Goal: Information Seeking & Learning: Learn about a topic

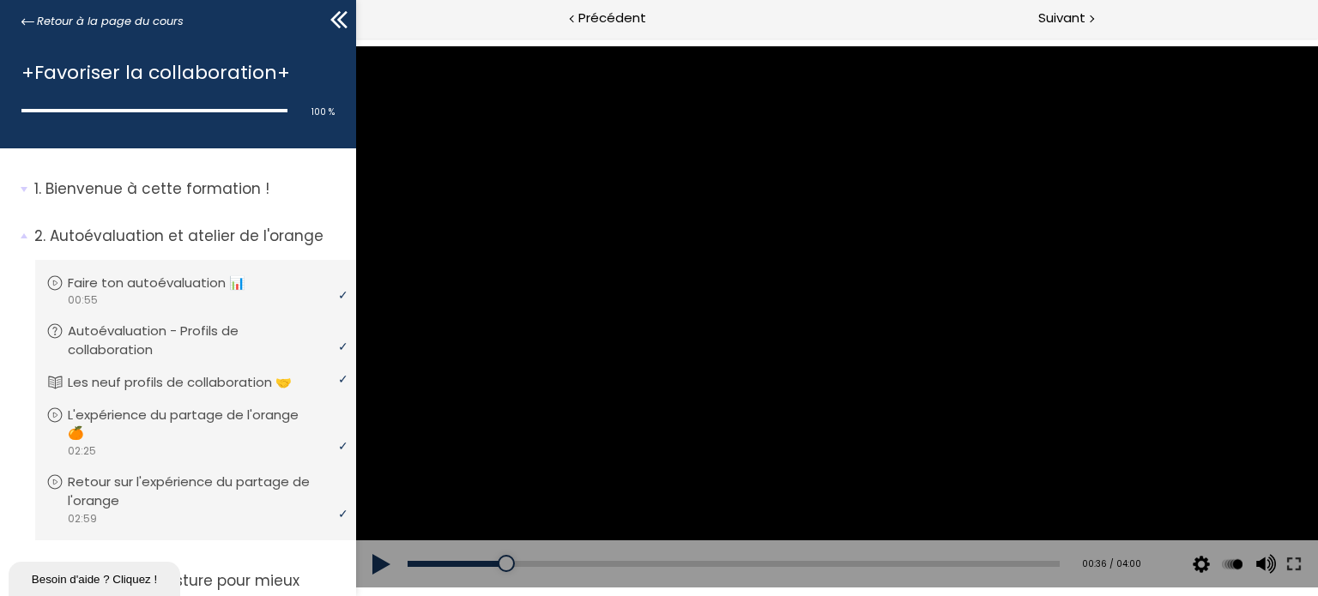
scroll to position [1030, 0]
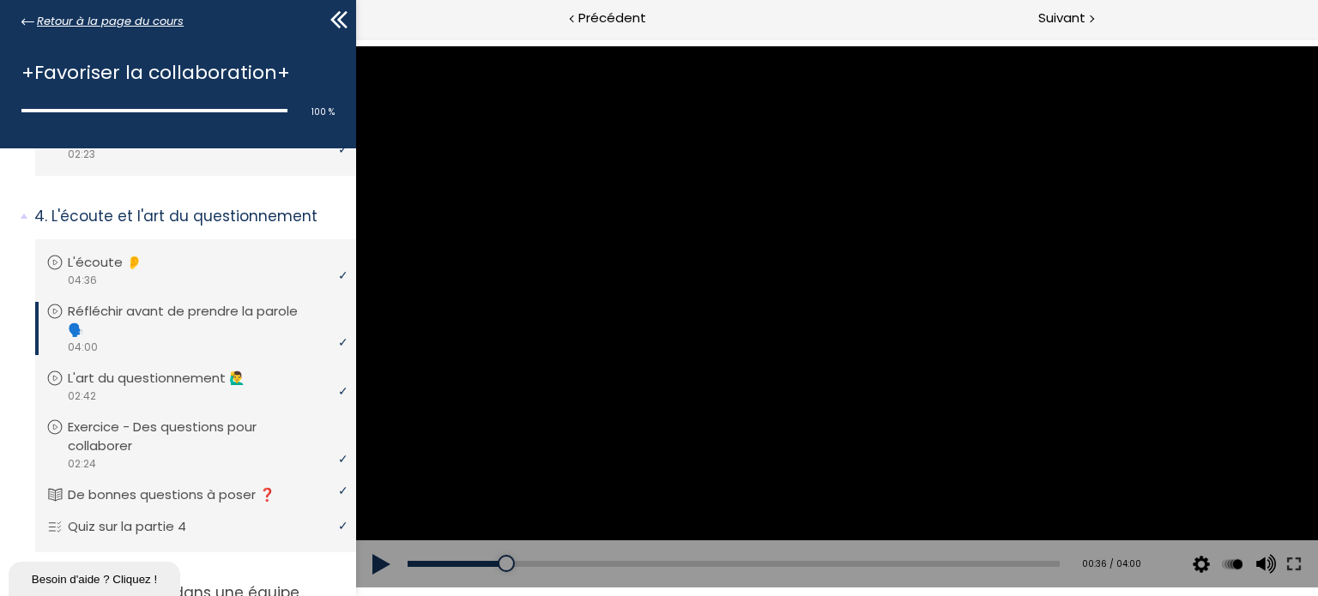
click at [127, 24] on span "Retour à la page du cours" at bounding box center [110, 21] width 147 height 19
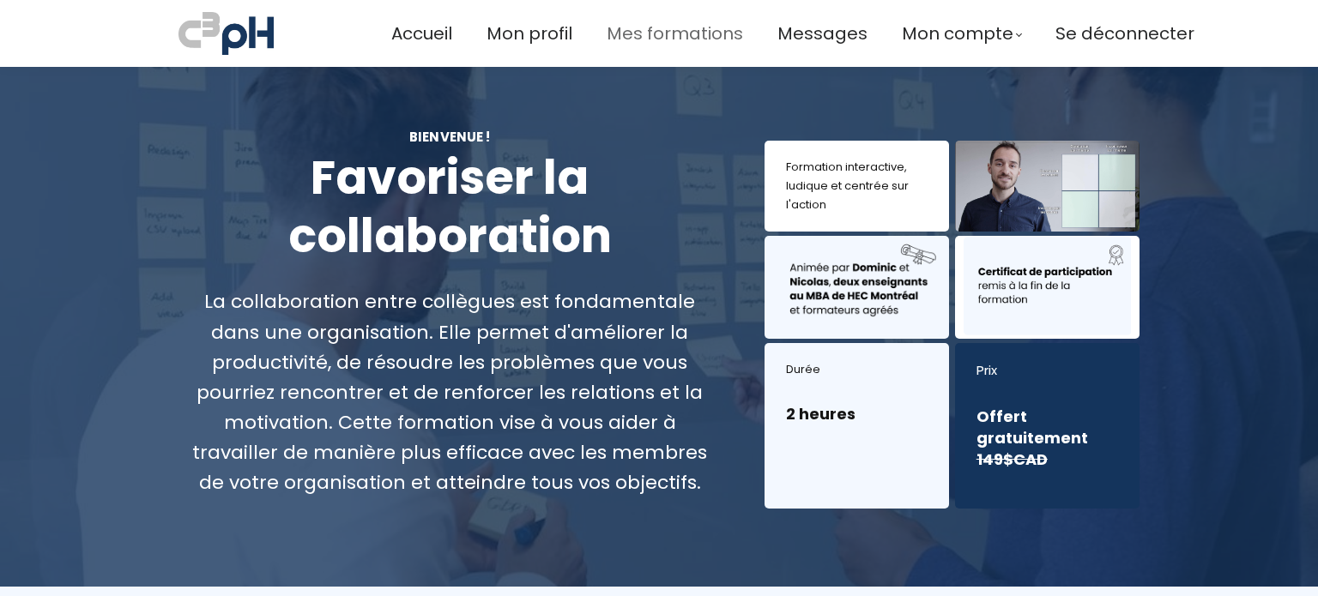
click at [693, 29] on span "Mes formations" at bounding box center [675, 34] width 136 height 28
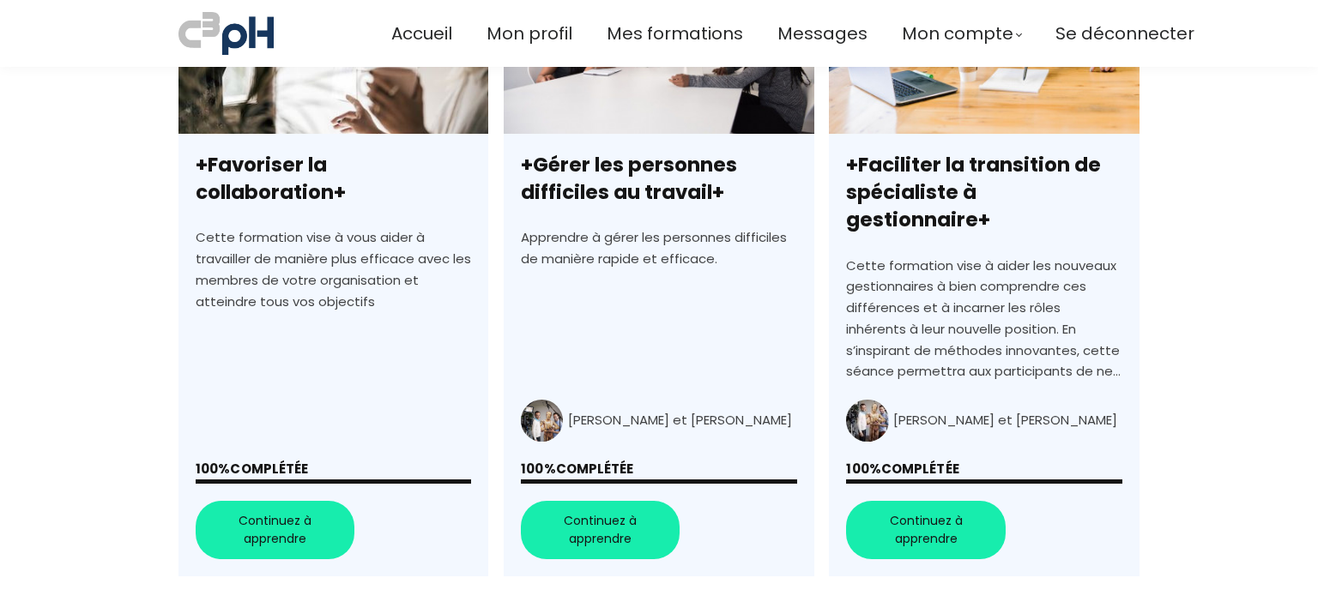
scroll to position [609, 0]
click at [282, 485] on link "+Favoriser la collaboration+" at bounding box center [334, 267] width 310 height 617
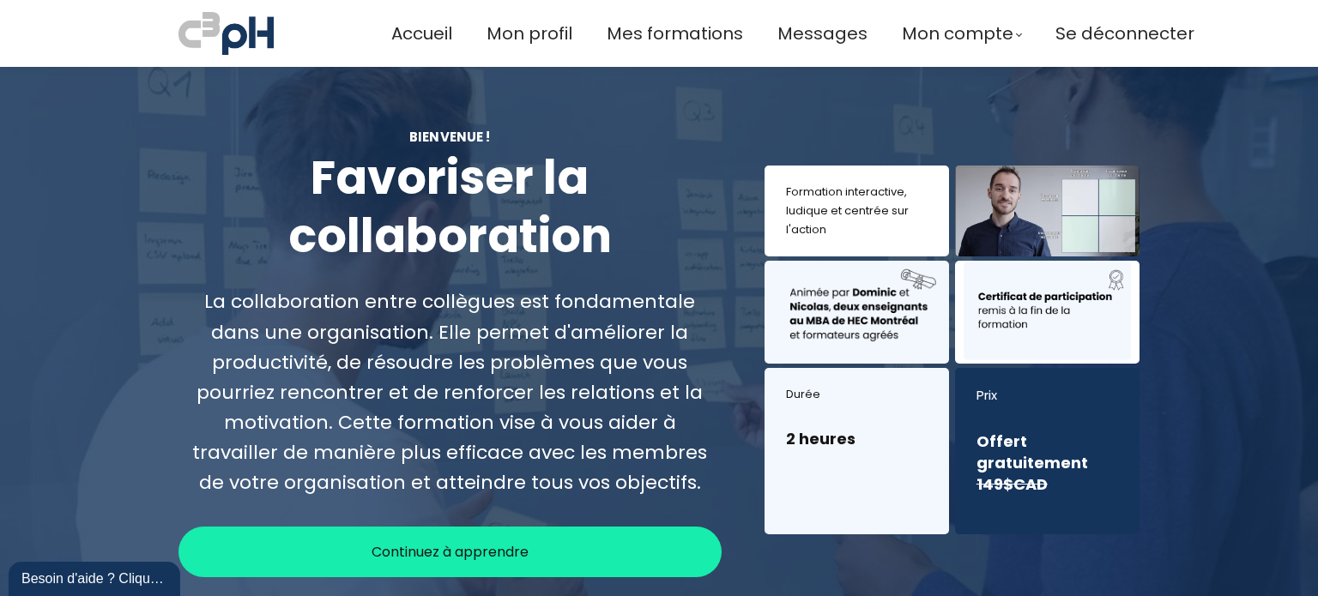
click at [534, 555] on div "Continuez à apprendre" at bounding box center [450, 552] width 543 height 51
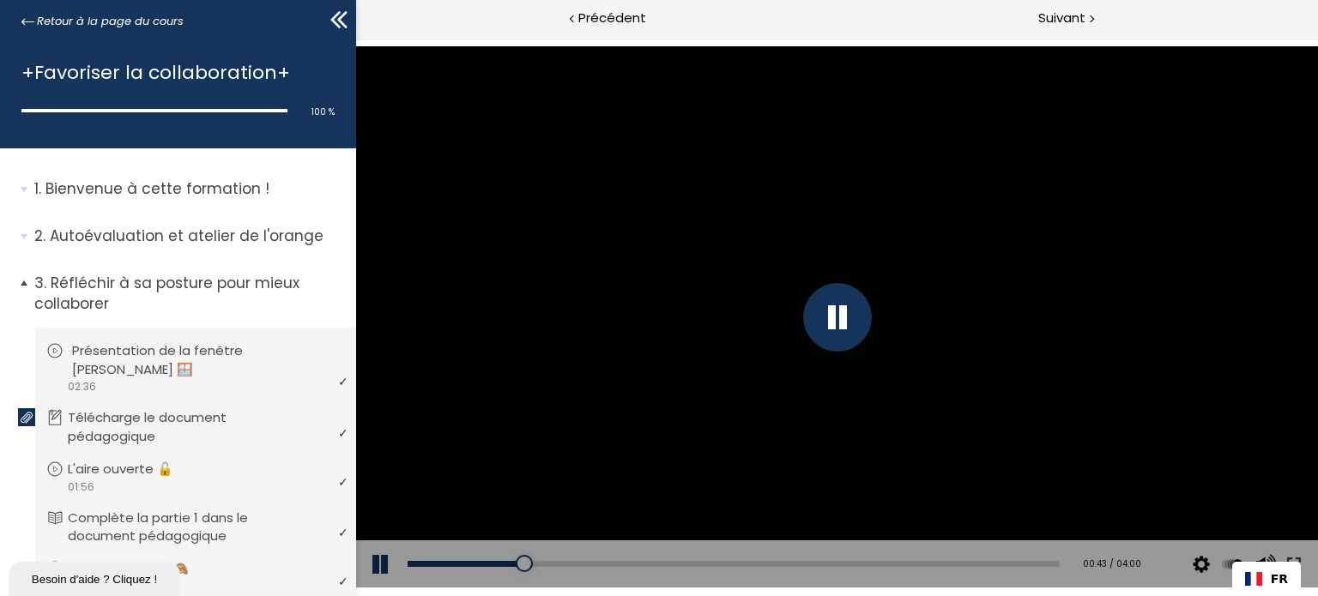
click at [255, 382] on div "video 02:36" at bounding box center [193, 386] width 294 height 16
click at [536, 342] on div at bounding box center [836, 317] width 962 height 542
click at [963, 435] on div at bounding box center [836, 317] width 962 height 542
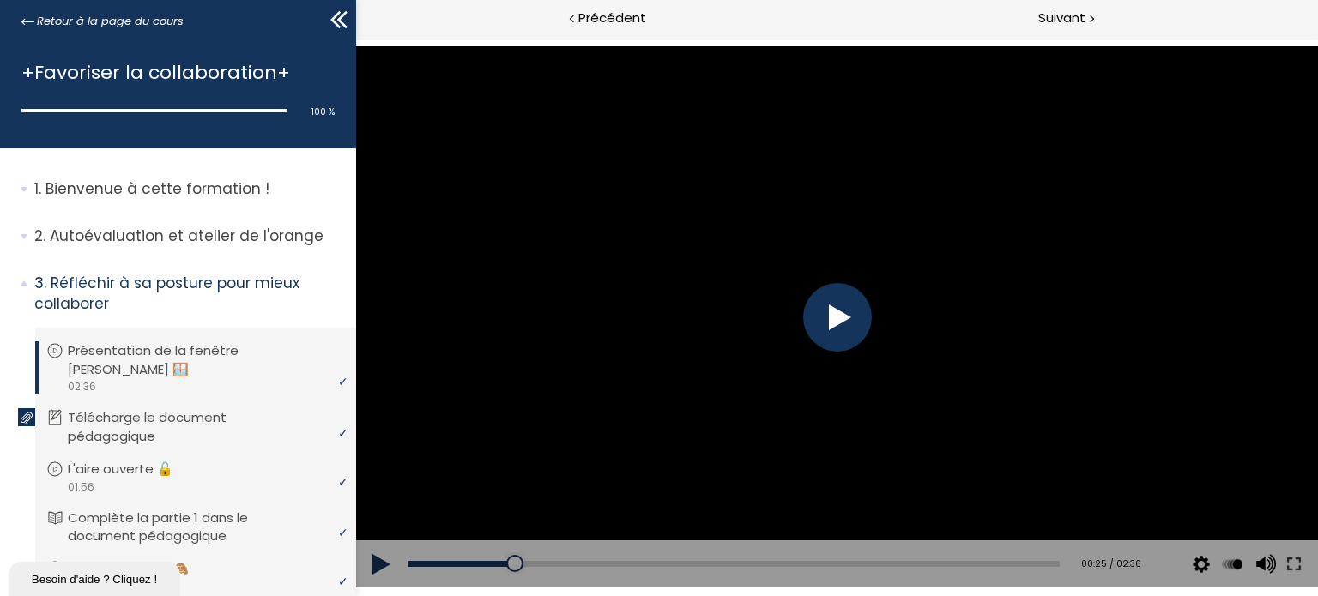
click at [831, 318] on div at bounding box center [836, 317] width 69 height 69
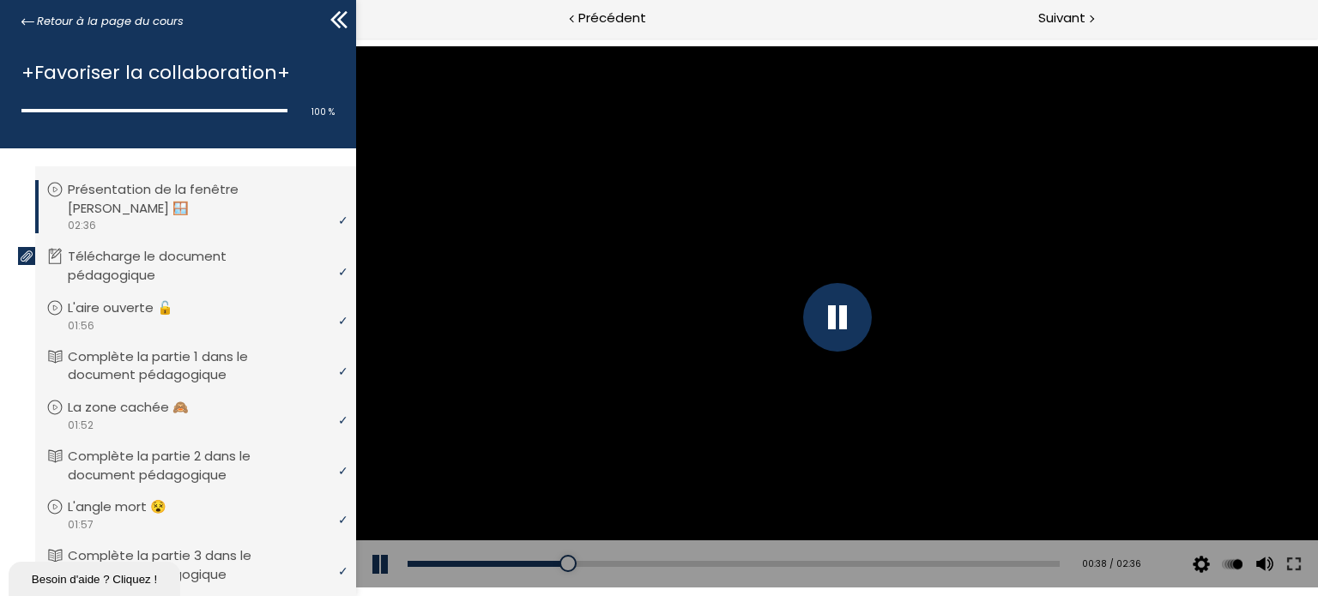
scroll to position [164, 0]
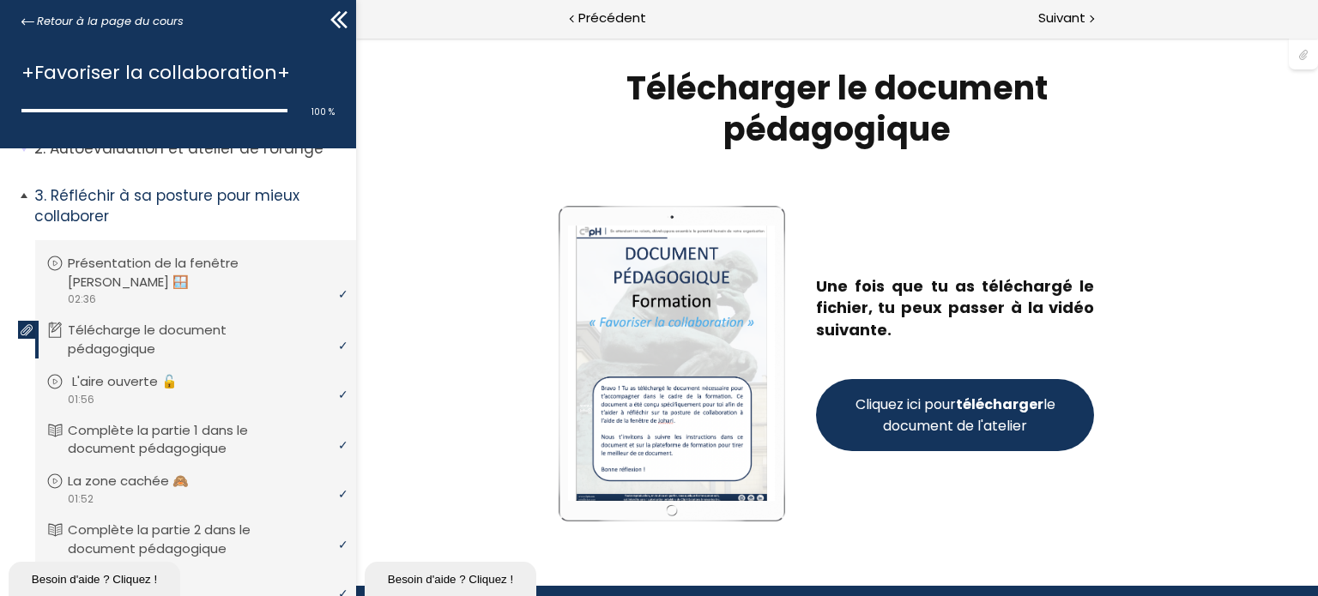
scroll to position [78, 0]
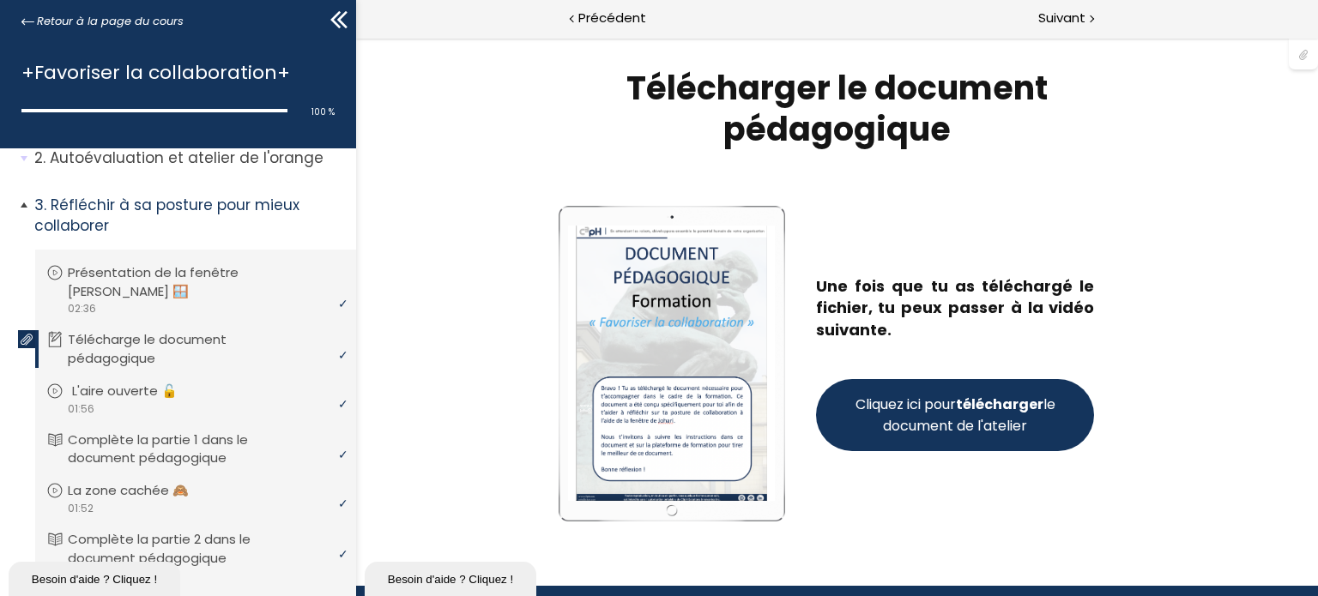
click at [168, 388] on p "L'aire ouverte 🔓" at bounding box center [137, 391] width 131 height 19
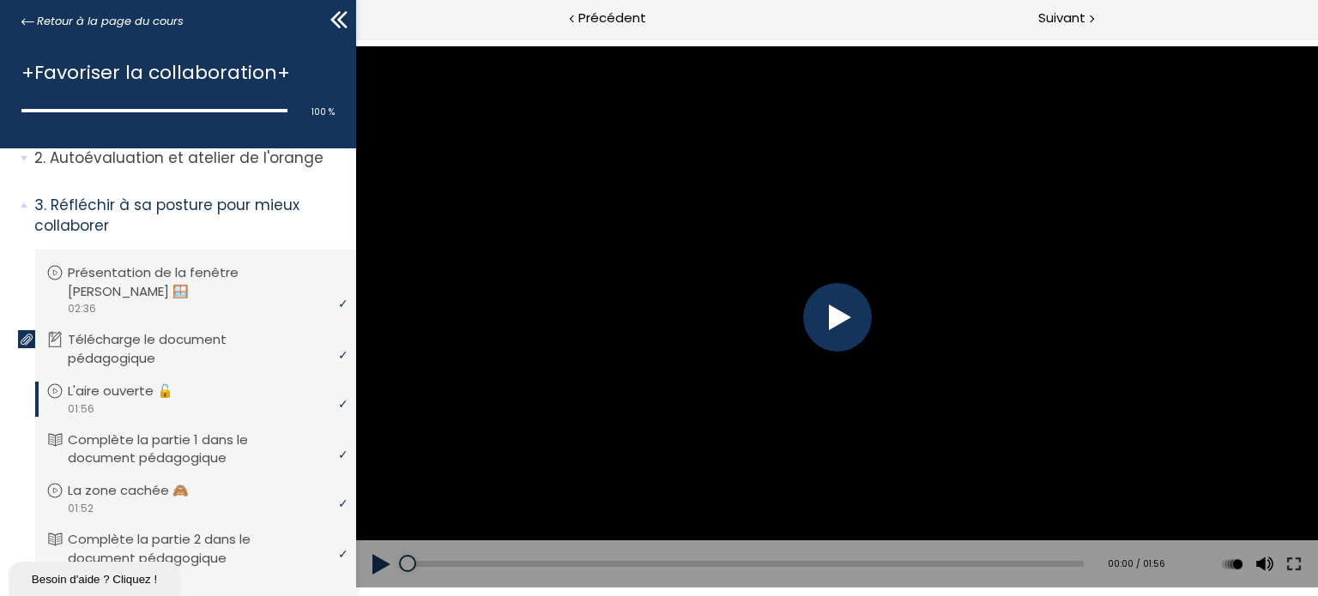
click at [374, 554] on button at bounding box center [380, 565] width 51 height 48
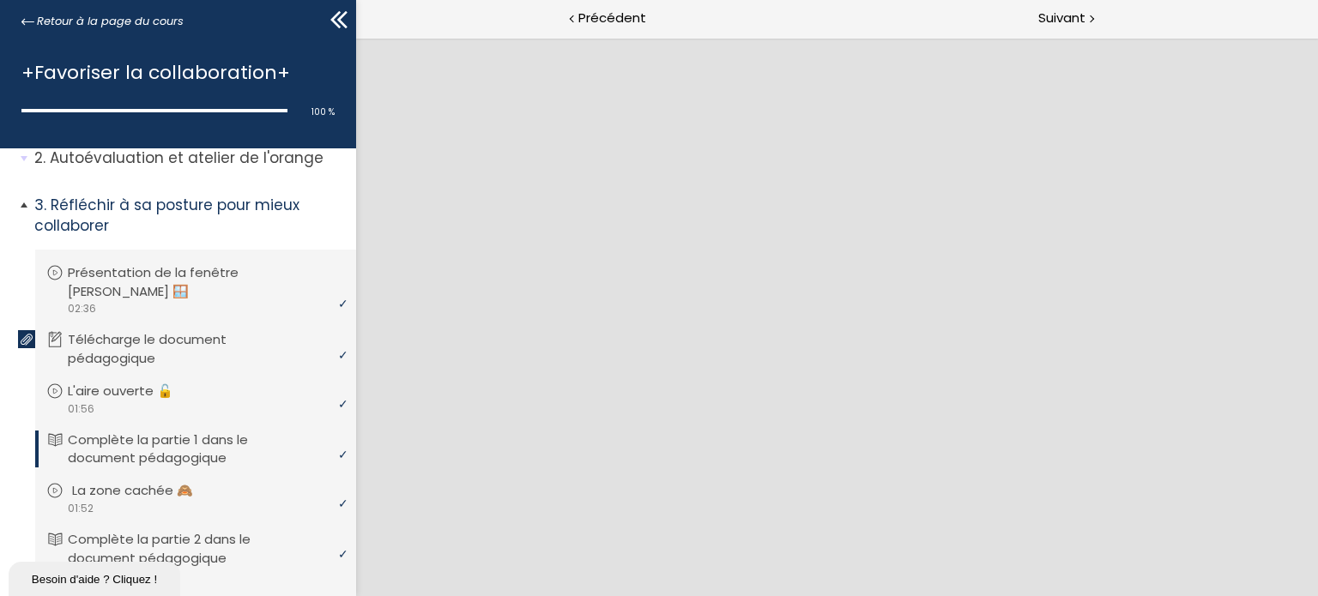
click at [151, 494] on p "La zone cachée 🙈" at bounding box center [145, 490] width 147 height 19
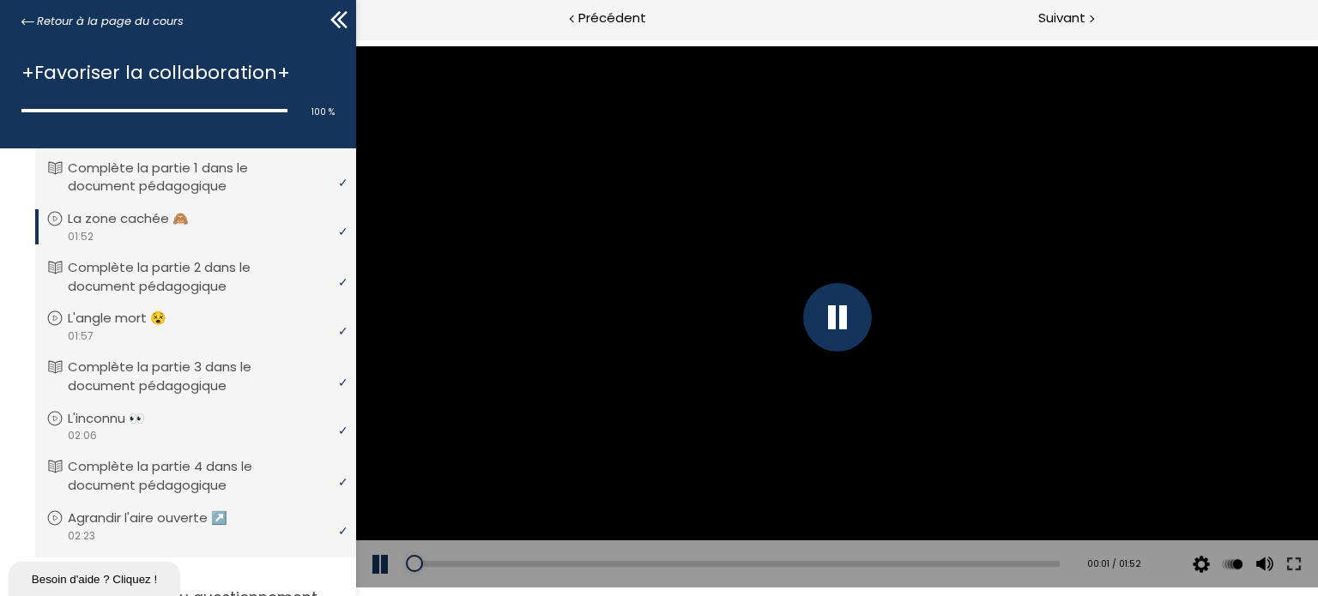
scroll to position [353, 0]
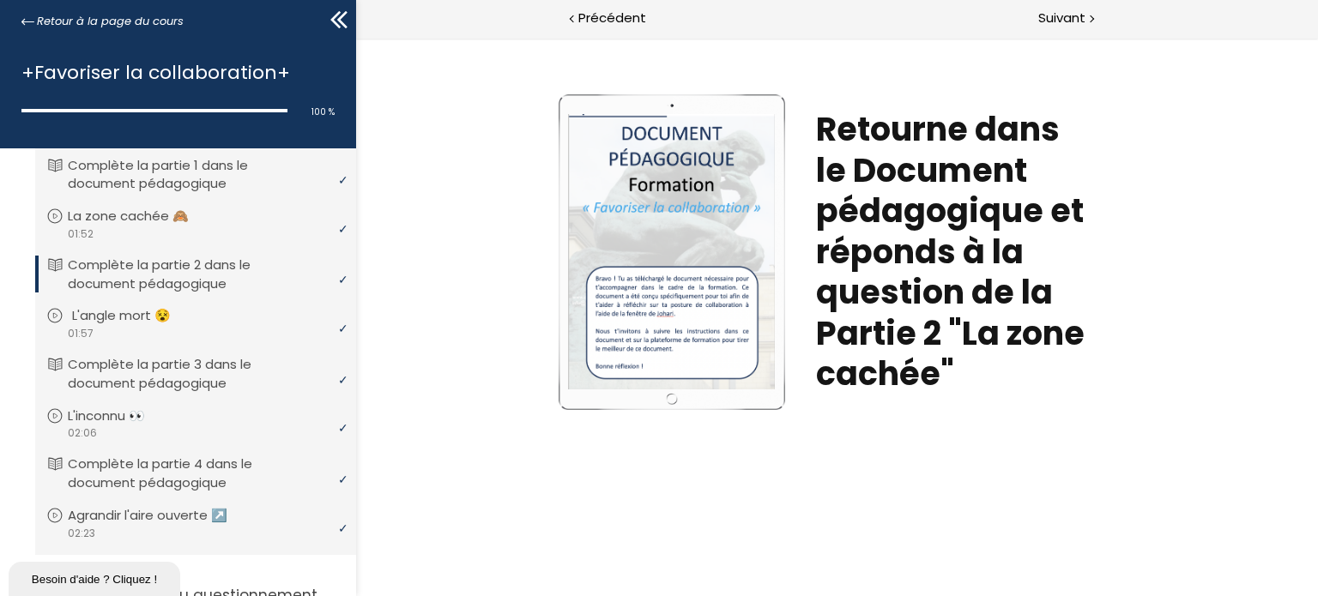
click at [197, 315] on p "L'angle mort 😵" at bounding box center [134, 315] width 124 height 19
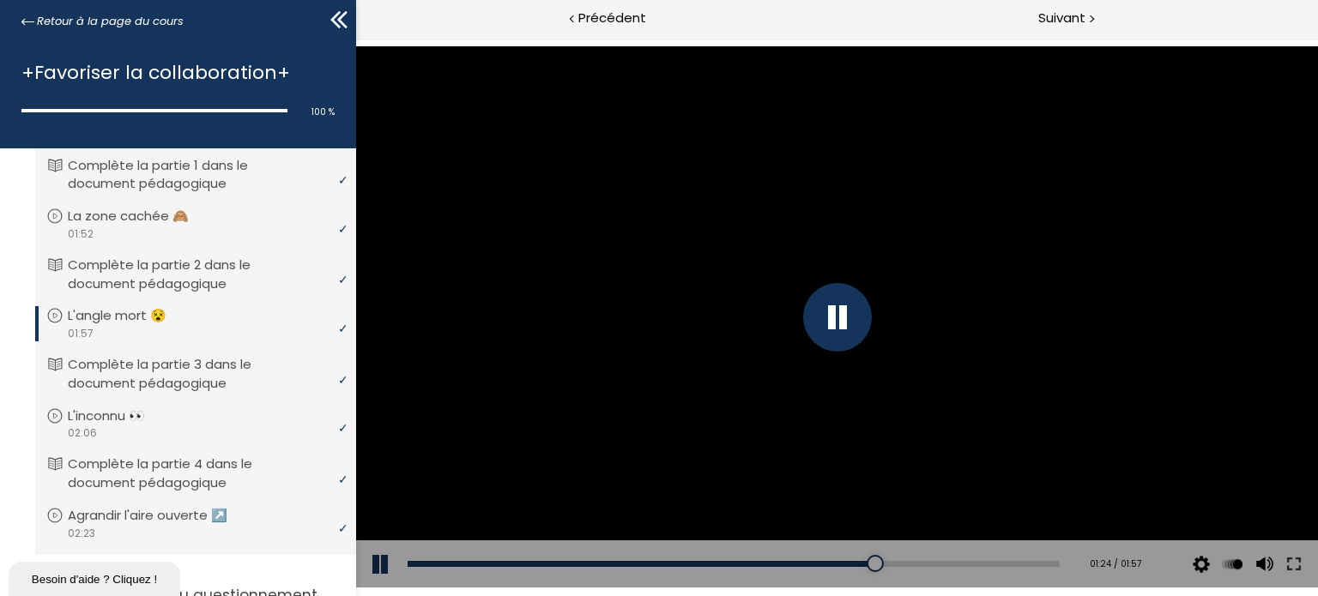
click at [984, 38] on html "Click for sound @keyframes VOLUME_SMALL_WAVE_FLASH { 0% { opacity: 0; } 33% { o…" at bounding box center [836, 38] width 962 height 0
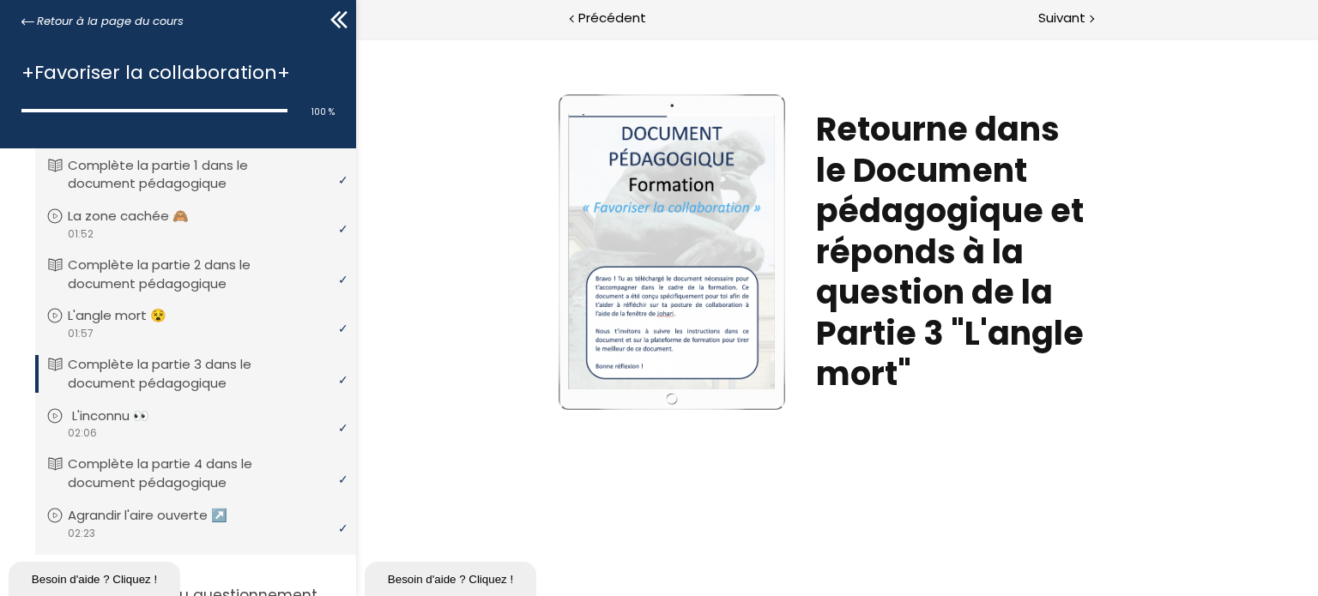
click at [120, 414] on p "L'inconnu 👀" at bounding box center [123, 416] width 103 height 19
click at [120, 414] on p "L'inconnu 👀" at bounding box center [119, 416] width 103 height 19
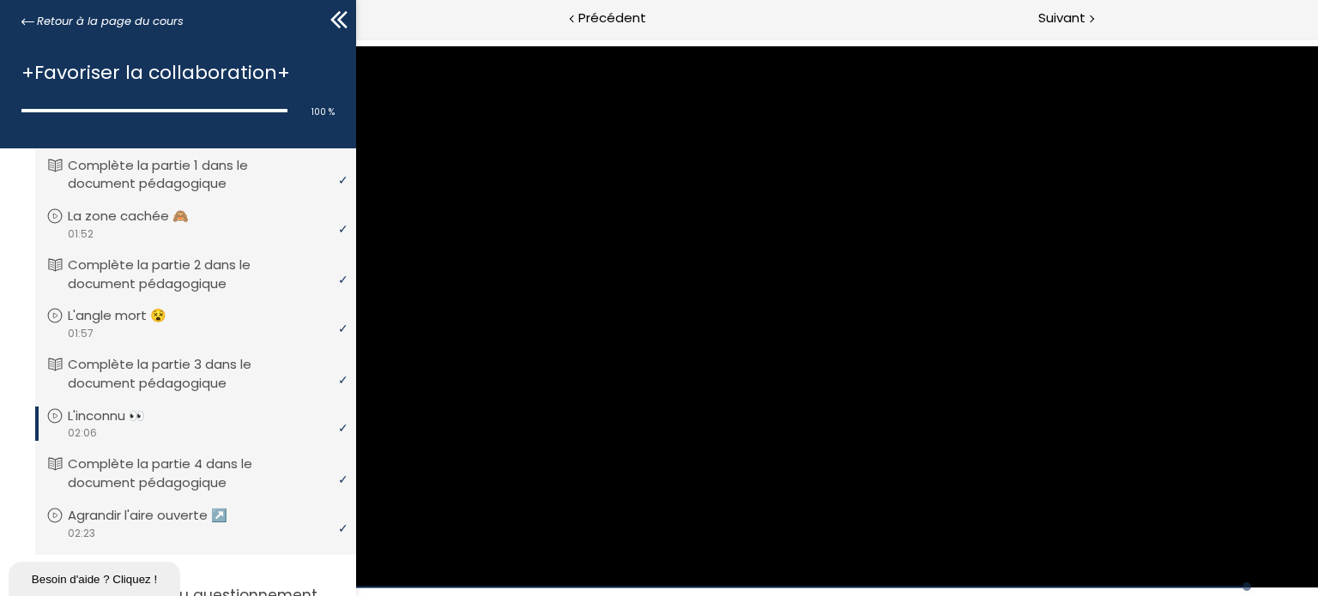
drag, startPoint x: 413, startPoint y: 549, endPoint x: 347, endPoint y: 590, distance: 77.4
click at [347, 590] on span "4. L'écoute et l'art du questionnement" at bounding box center [188, 602] width 335 height 34
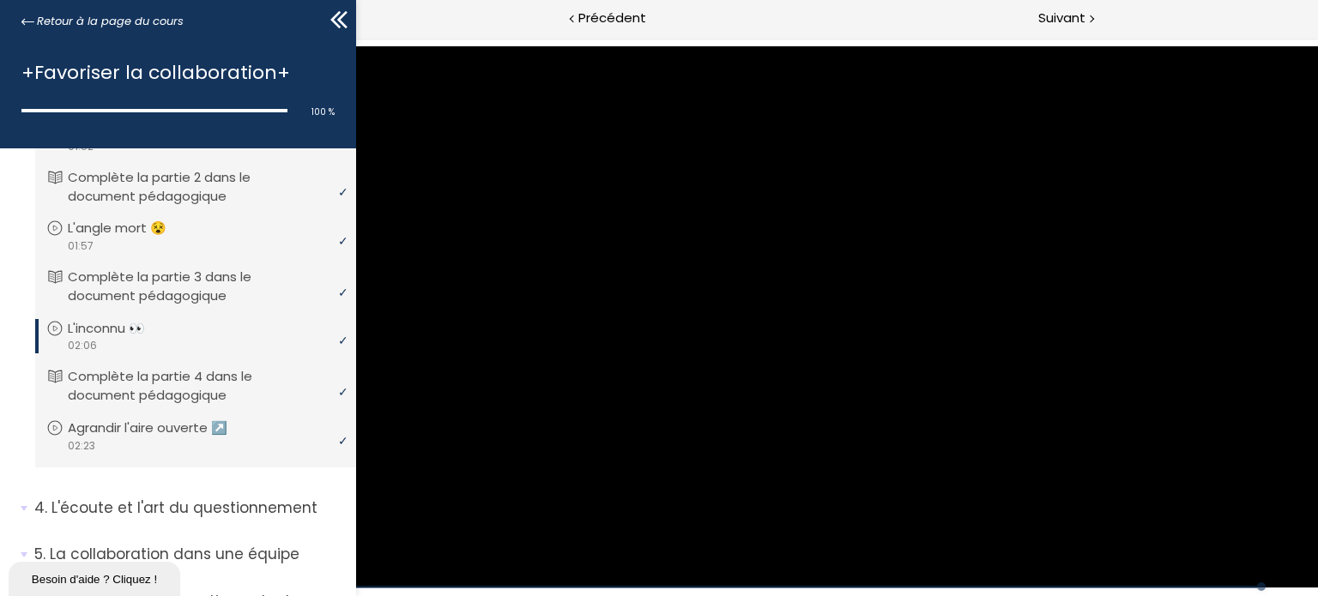
scroll to position [446, 0]
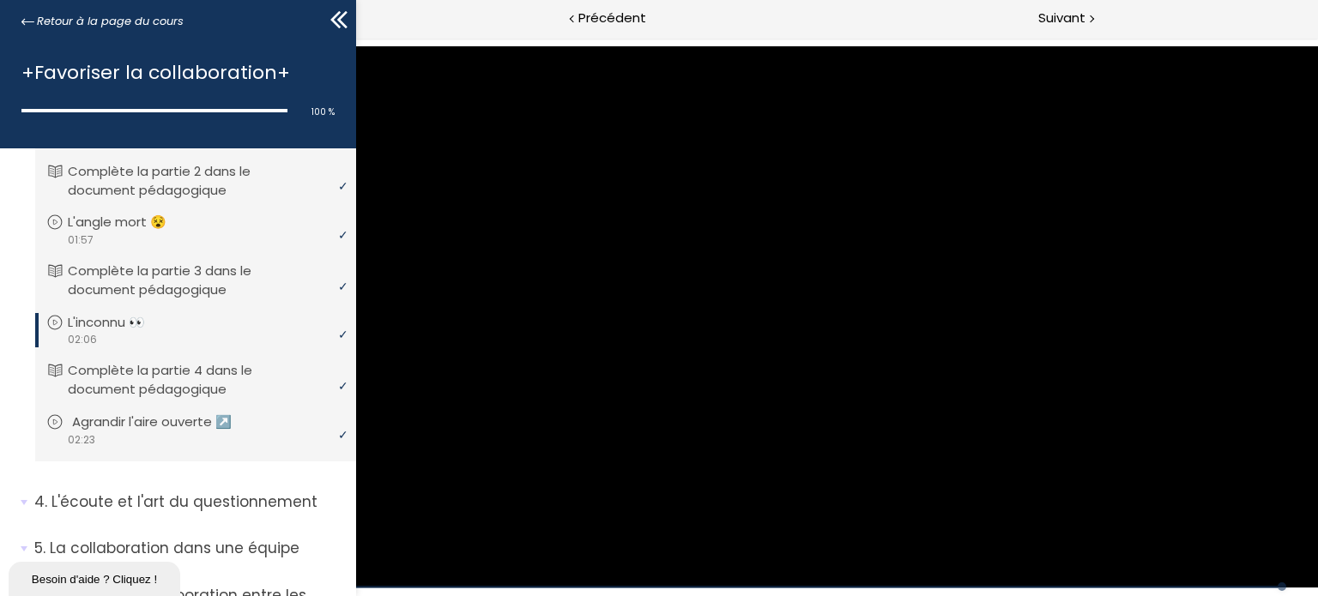
click at [118, 418] on p "Agrandir l'aire ouverte ↗️" at bounding box center [164, 422] width 185 height 19
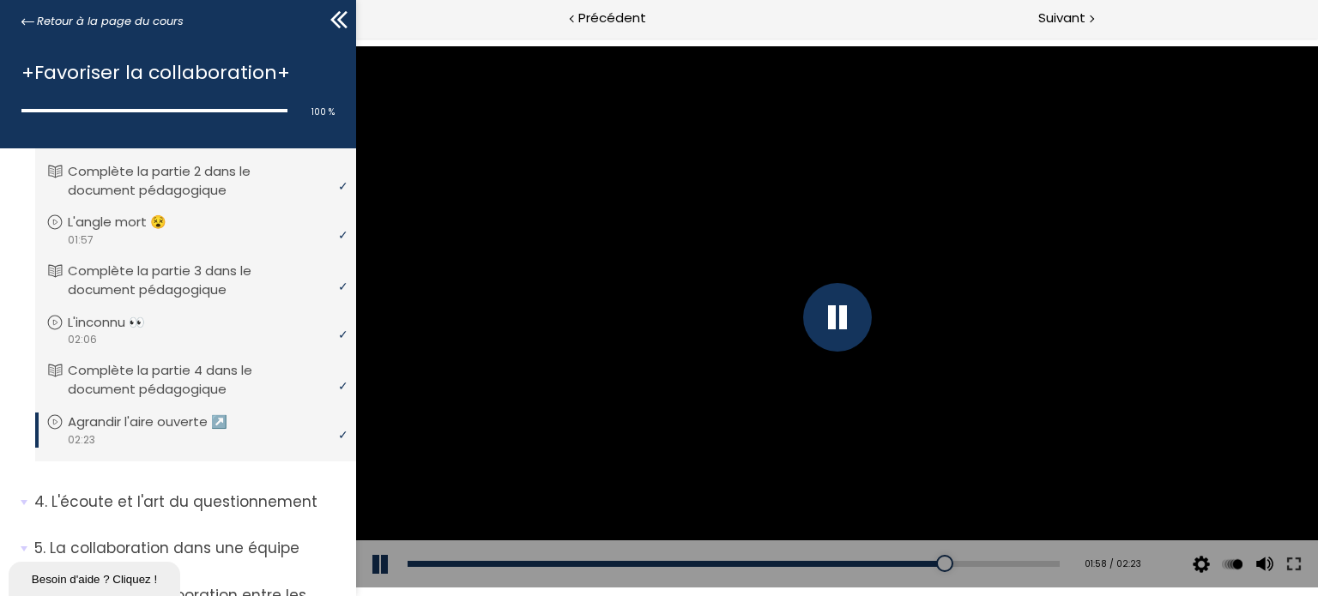
click at [387, 568] on button at bounding box center [380, 565] width 51 height 48
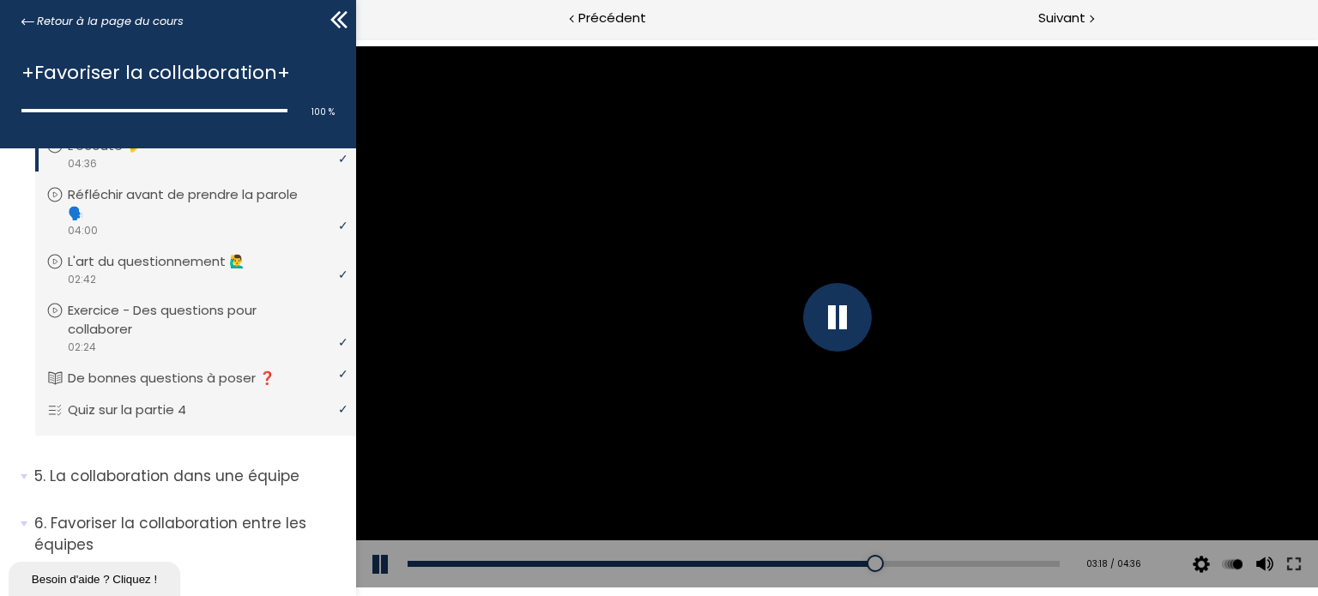
scroll to position [763, 0]
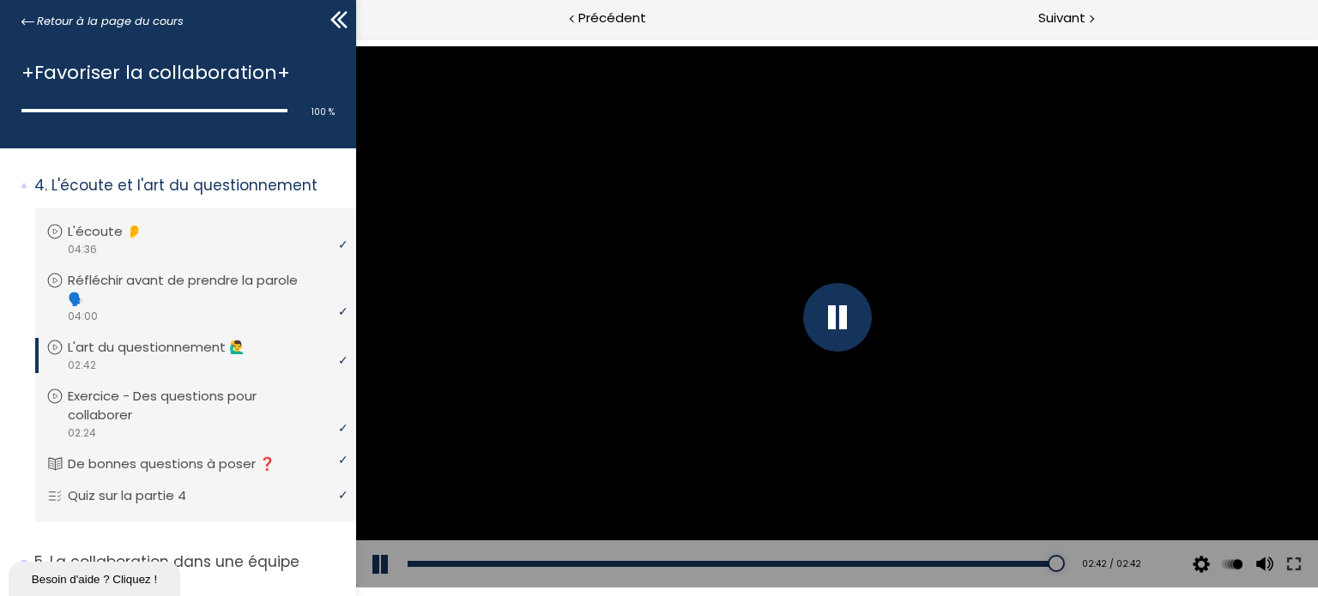
click at [602, 559] on div "Add chapter 00:49" at bounding box center [733, 565] width 652 height 48
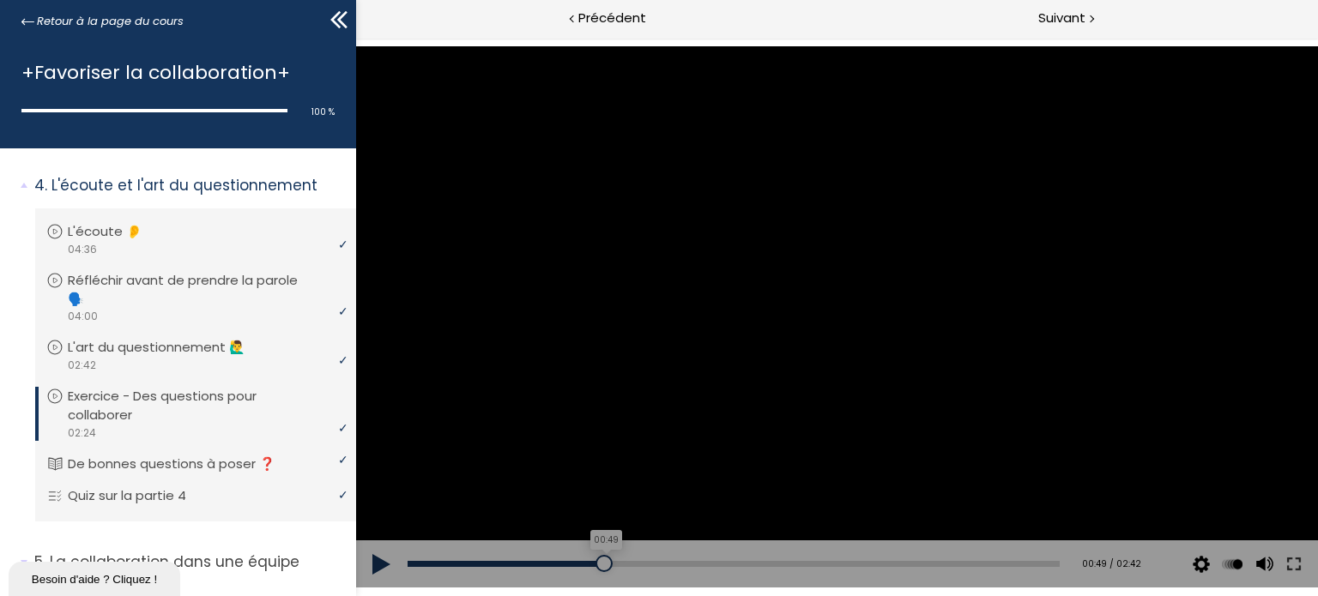
click at [600, 562] on div "00:49" at bounding box center [733, 564] width 652 height 6
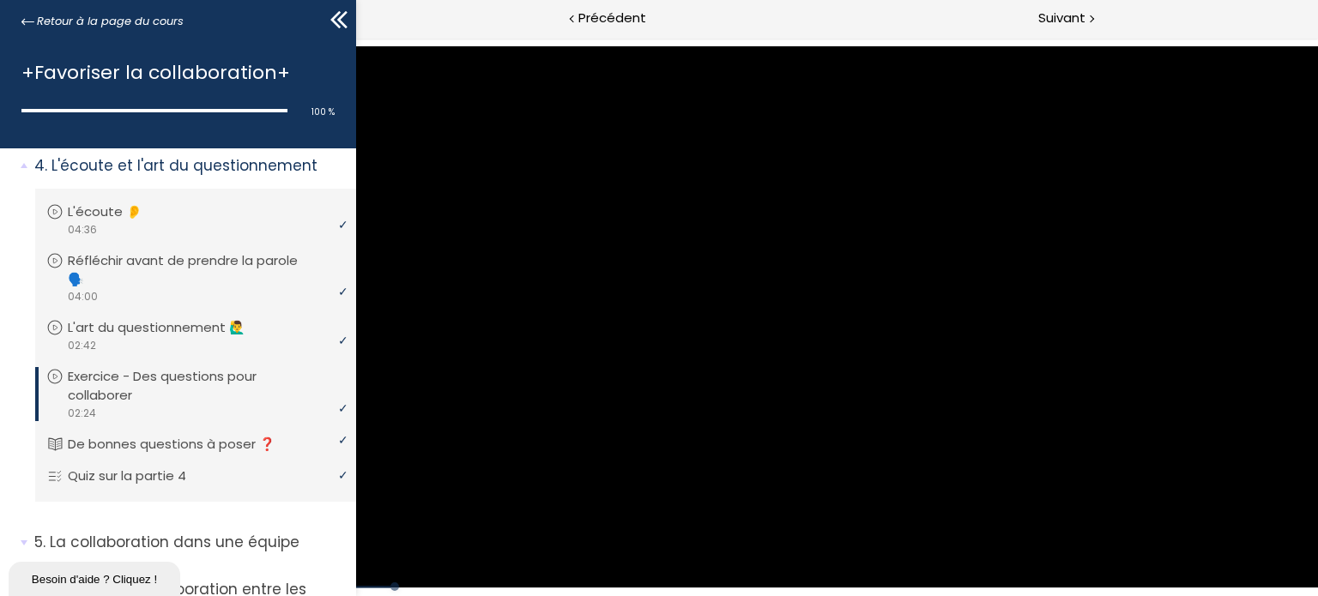
scroll to position [788, 0]
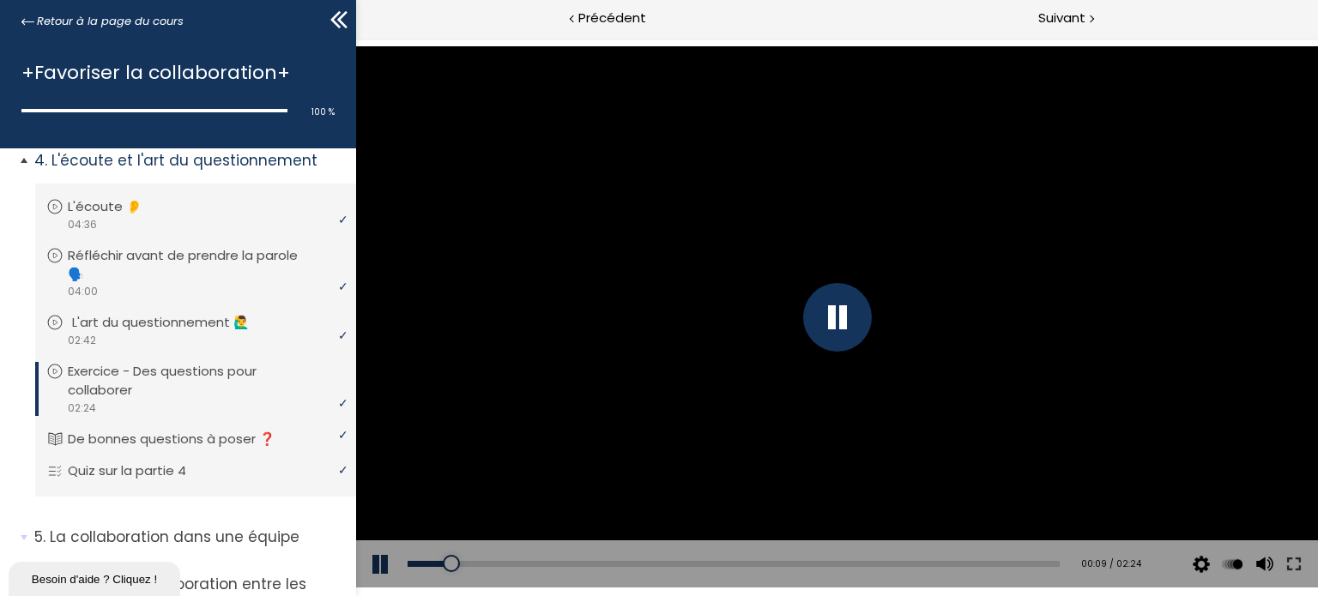
click at [222, 329] on p "L'art du questionnement 🙋‍♂️" at bounding box center [173, 322] width 203 height 19
click at [203, 263] on p "Réfléchir avant de prendre la parole 🗣️" at bounding box center [208, 265] width 273 height 38
click at [539, 562] on div "00:49" at bounding box center [733, 564] width 652 height 6
drag, startPoint x: 556, startPoint y: 569, endPoint x: 344, endPoint y: 558, distance: 212.3
click at [355, 38] on html "Click for sound @keyframes VOLUME_SMALL_WAVE_FLASH { 0% { opacity: 0; } 33% { o…" at bounding box center [836, 38] width 962 height 0
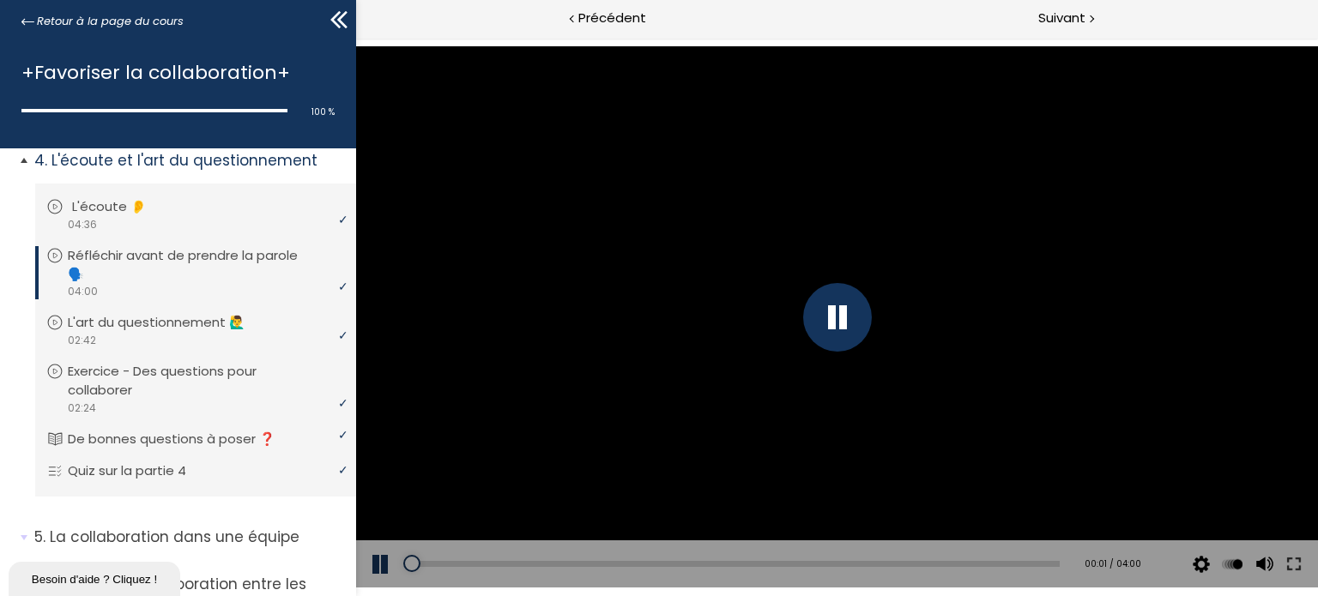
click at [186, 218] on div "video 04:36" at bounding box center [193, 224] width 294 height 16
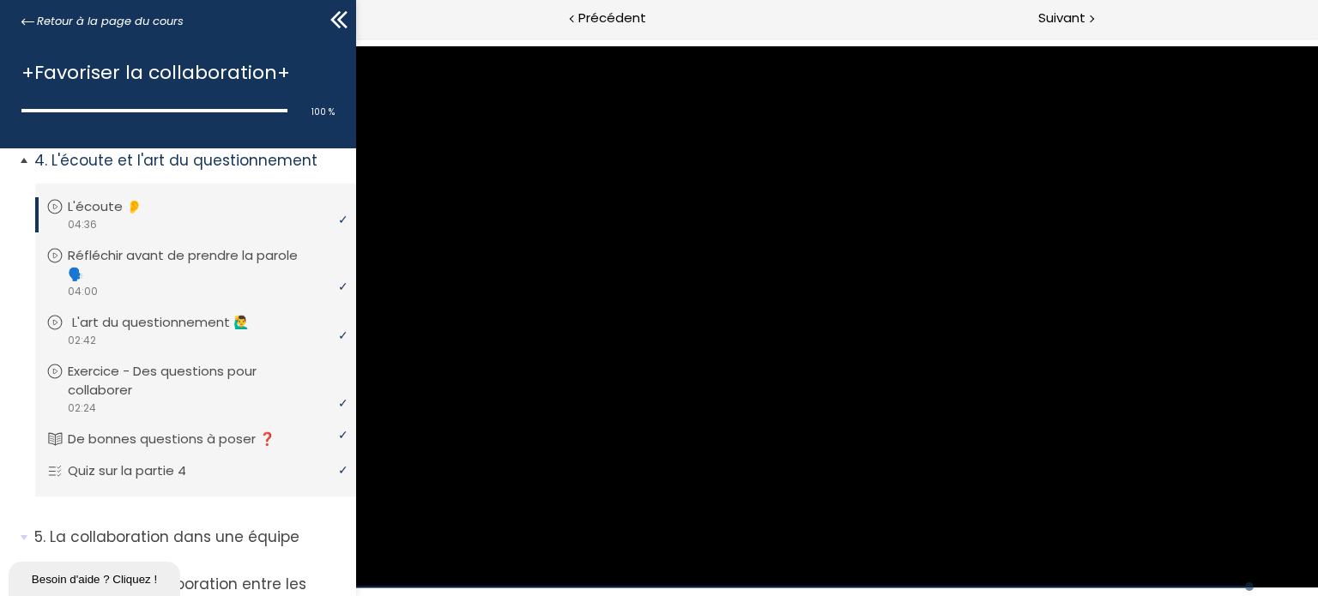
click at [182, 325] on p "L'art du questionnement 🙋‍♂️" at bounding box center [173, 322] width 203 height 19
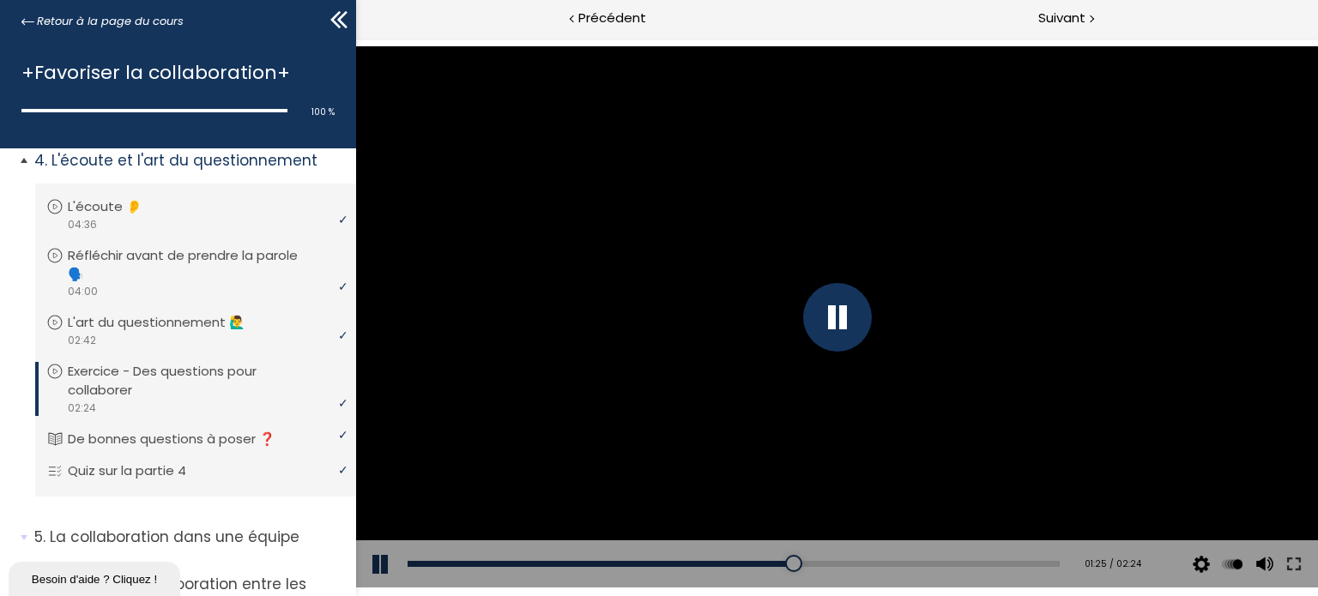
click at [215, 384] on p "Exercice - Des questions pour collaborer" at bounding box center [204, 381] width 273 height 38
click at [183, 383] on p "Exercice - Des questions pour collaborer" at bounding box center [204, 381] width 273 height 38
click at [184, 377] on p "Exercice - Des questions pour collaborer" at bounding box center [204, 381] width 273 height 38
click at [161, 378] on p "Exercice - Des questions pour collaborer" at bounding box center [204, 381] width 273 height 38
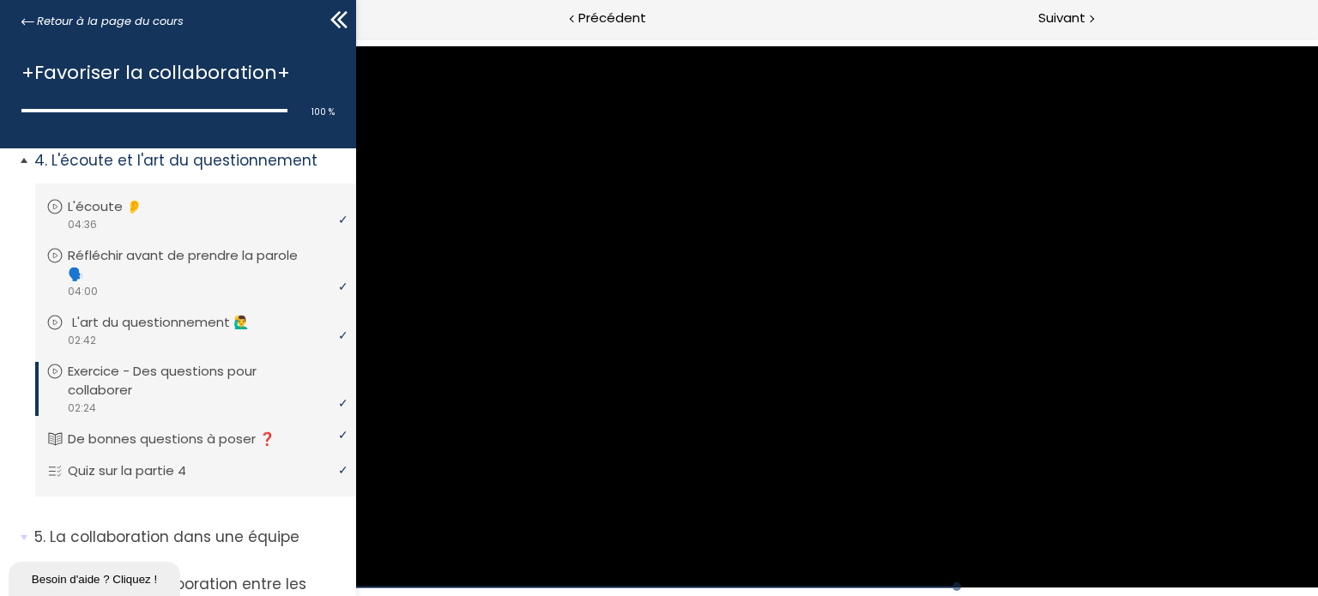
click at [177, 322] on p "L'art du questionnement 🙋‍♂️" at bounding box center [173, 322] width 203 height 19
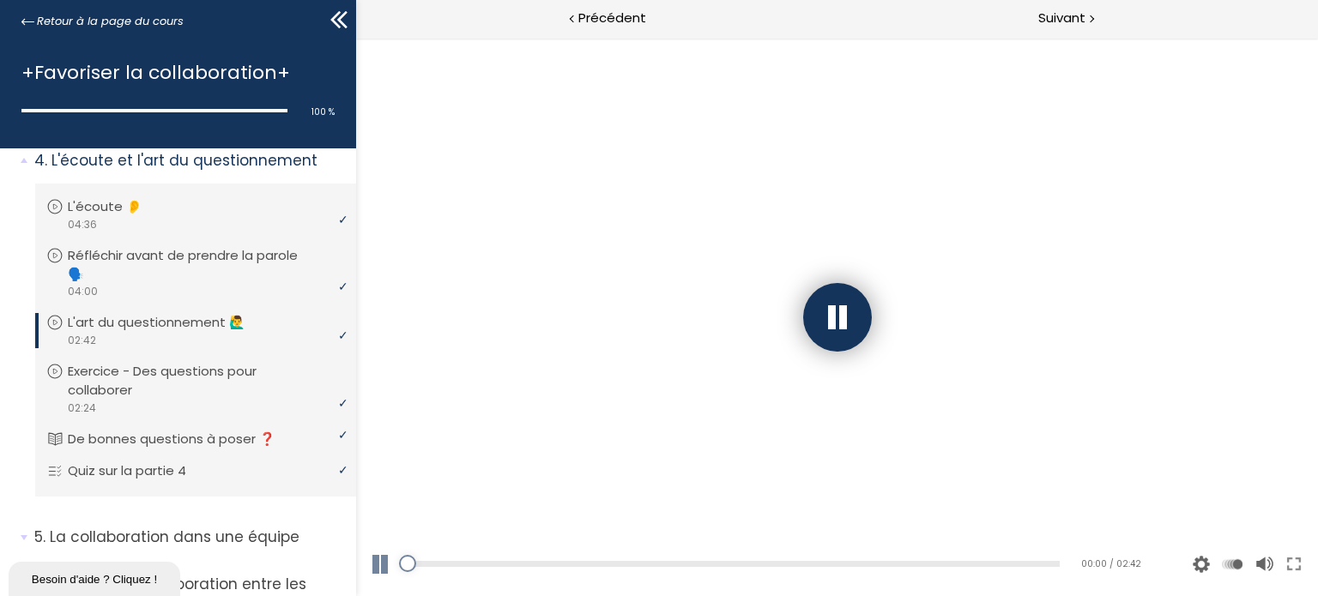
click at [862, 552] on div "Add chapter 00:00" at bounding box center [733, 565] width 652 height 48
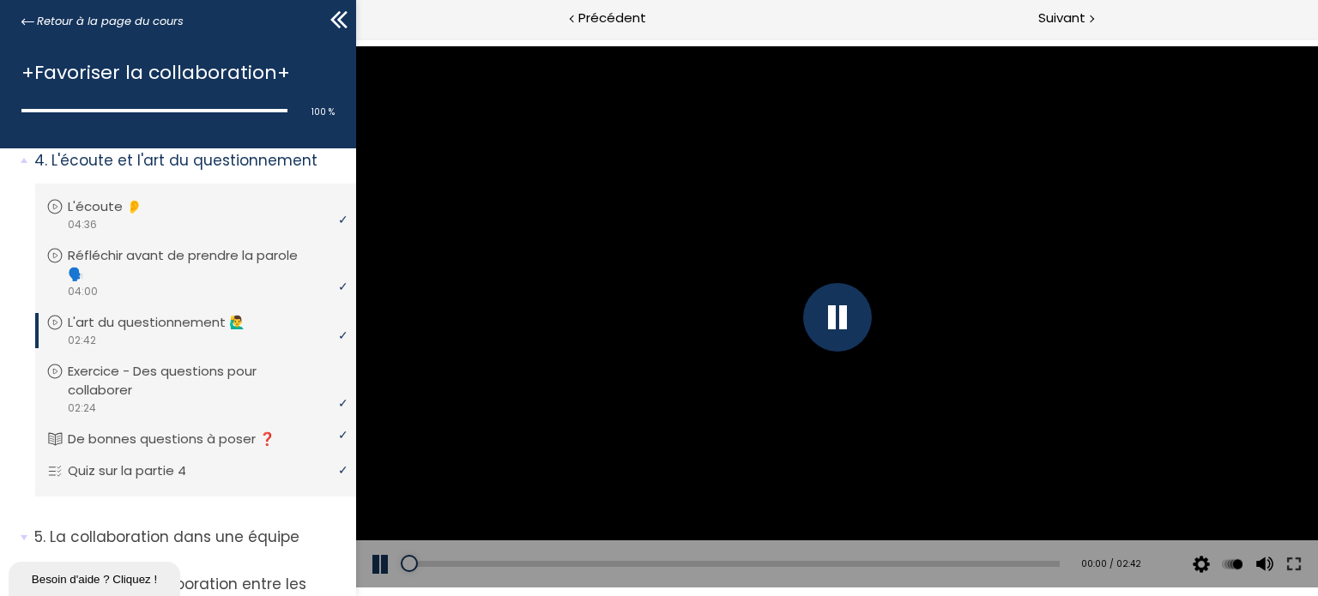
click at [862, 559] on div "Add chapter 00:00" at bounding box center [733, 565] width 652 height 48
click at [857, 572] on div "Add chapter 01:55" at bounding box center [733, 565] width 652 height 48
click at [869, 561] on div "01:57" at bounding box center [733, 564] width 652 height 6
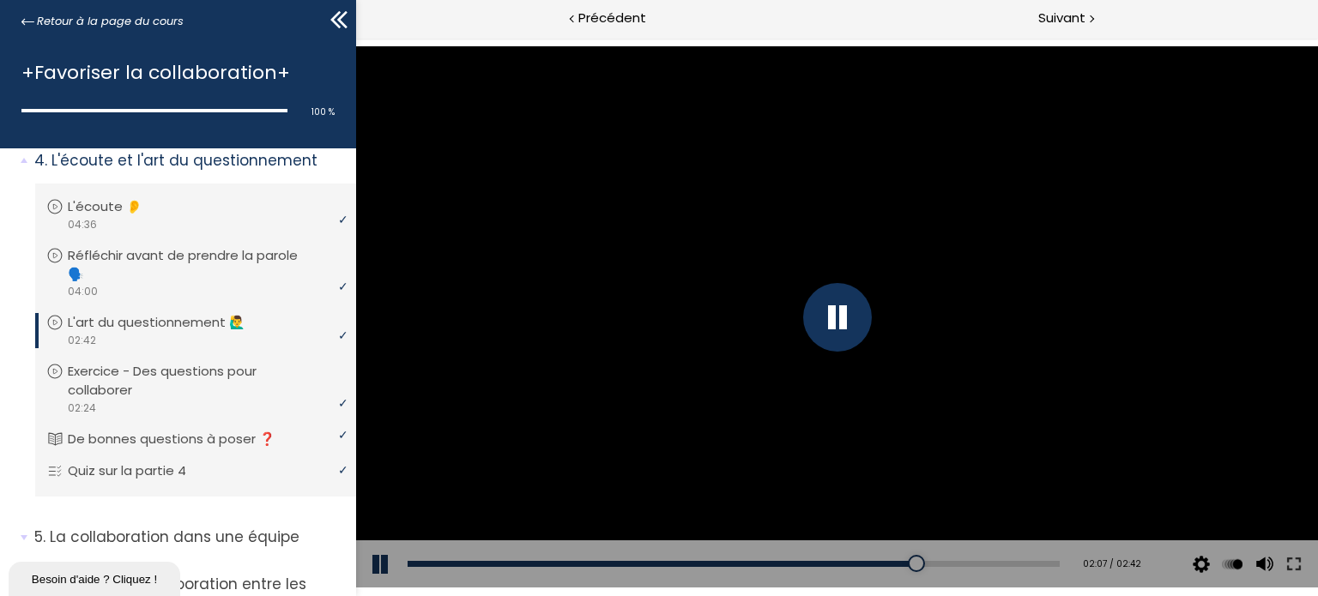
click at [405, 566] on button at bounding box center [380, 565] width 51 height 48
drag, startPoint x: 405, startPoint y: 566, endPoint x: 418, endPoint y: 561, distance: 13.6
click at [418, 561] on div "Add chapter 00:02 02:07 / 02:42 Subtitles None Auto 4k 1080p 720p 540p 360p 224…" at bounding box center [836, 565] width 962 height 48
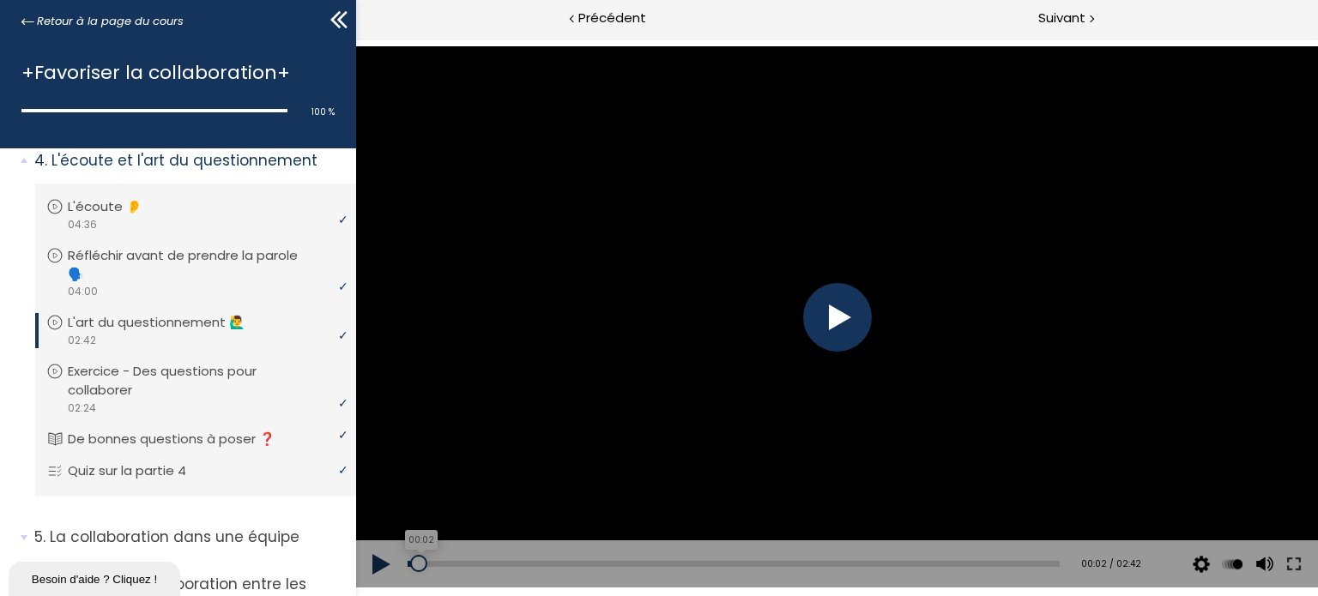
click at [418, 561] on div "00:02" at bounding box center [733, 564] width 652 height 6
click at [371, 566] on button at bounding box center [380, 565] width 51 height 48
click at [480, 564] on div "00:18" at bounding box center [733, 564] width 652 height 6
click at [540, 563] on div "00:33" at bounding box center [733, 564] width 652 height 6
click at [579, 566] on div "00:43" at bounding box center [733, 564] width 652 height 6
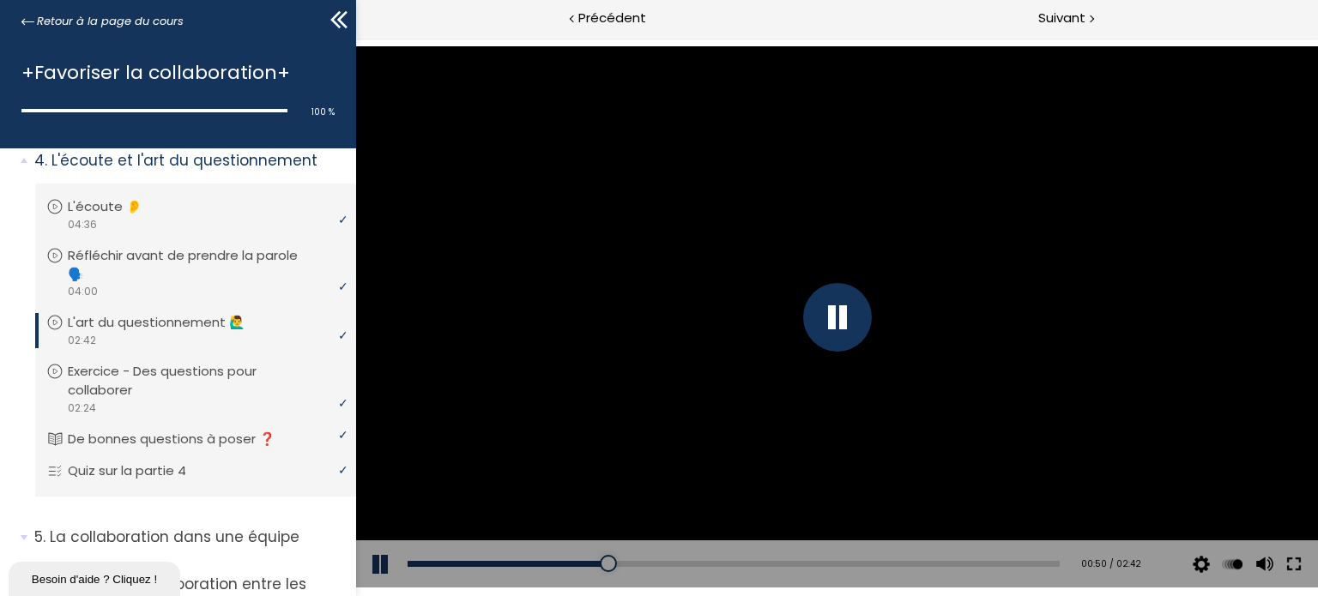
click at [1302, 566] on button at bounding box center [1293, 565] width 31 height 48
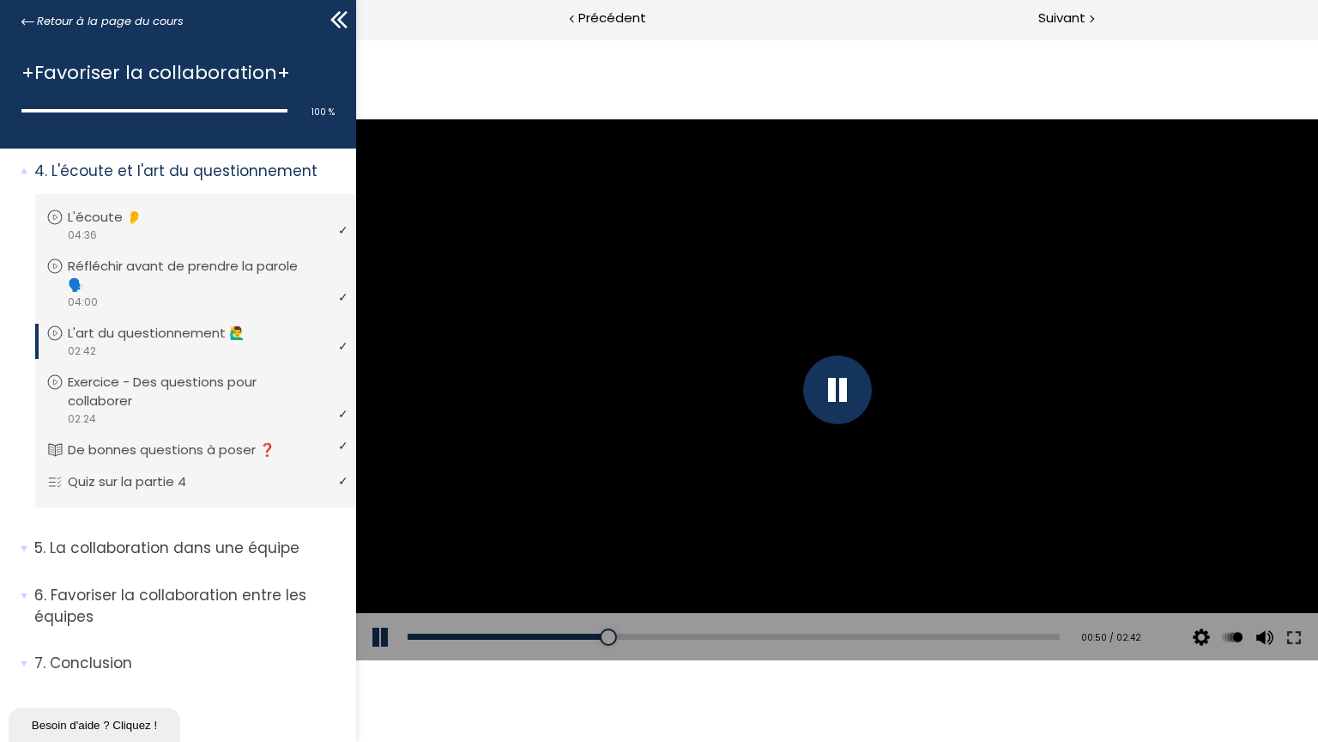
scroll to position [780, 0]
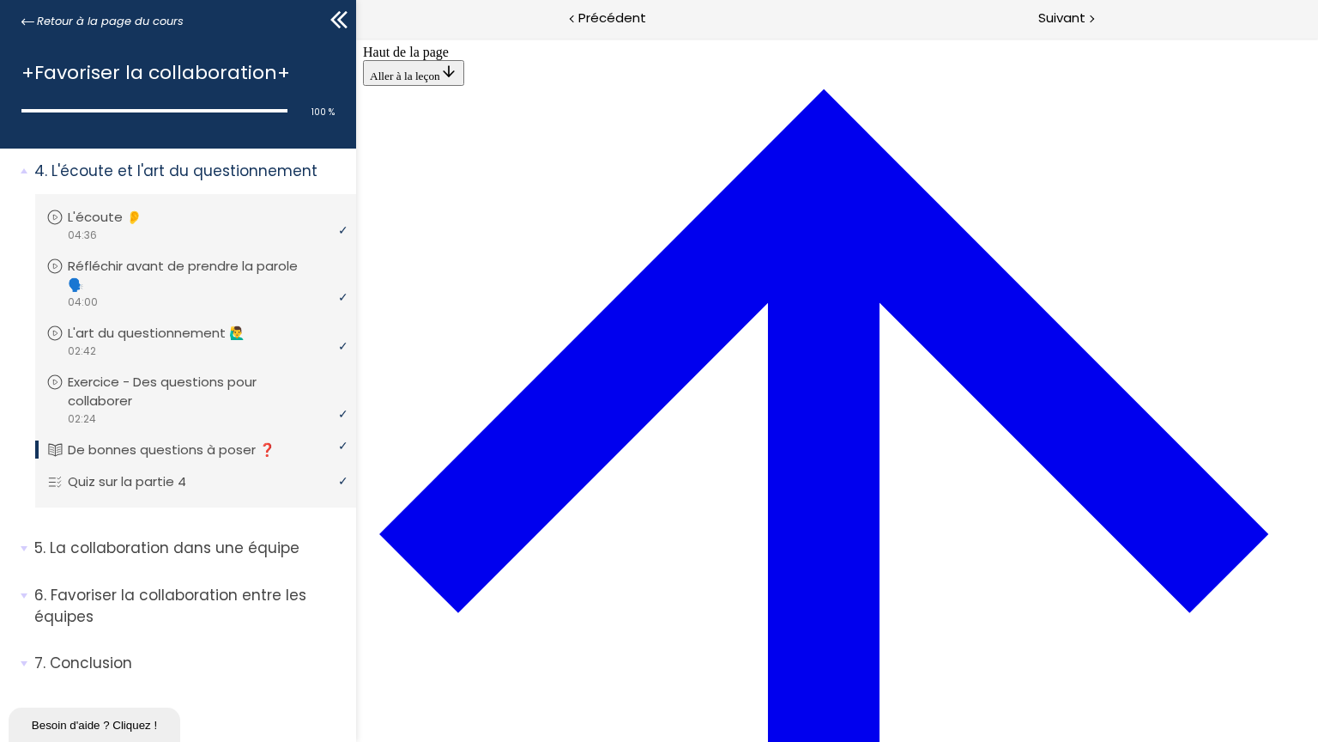
scroll to position [1176, 0]
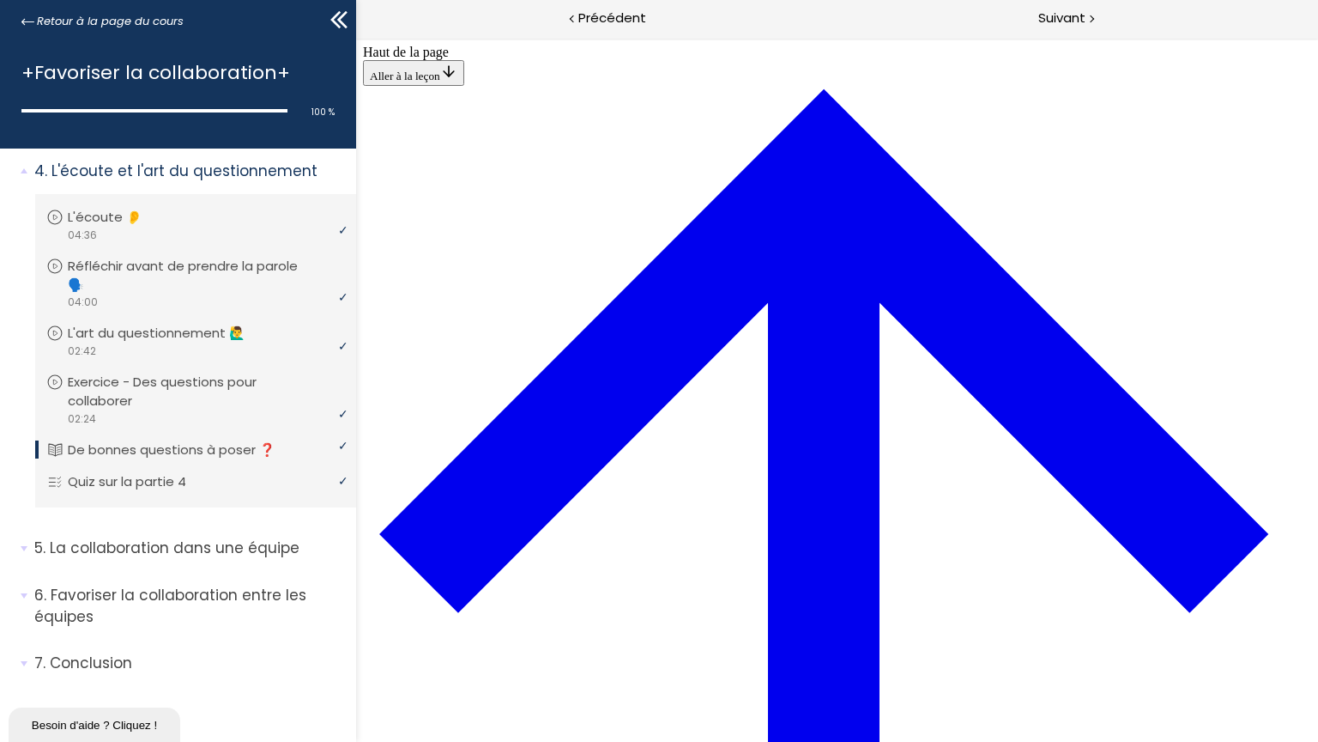
scroll to position [2120, 0]
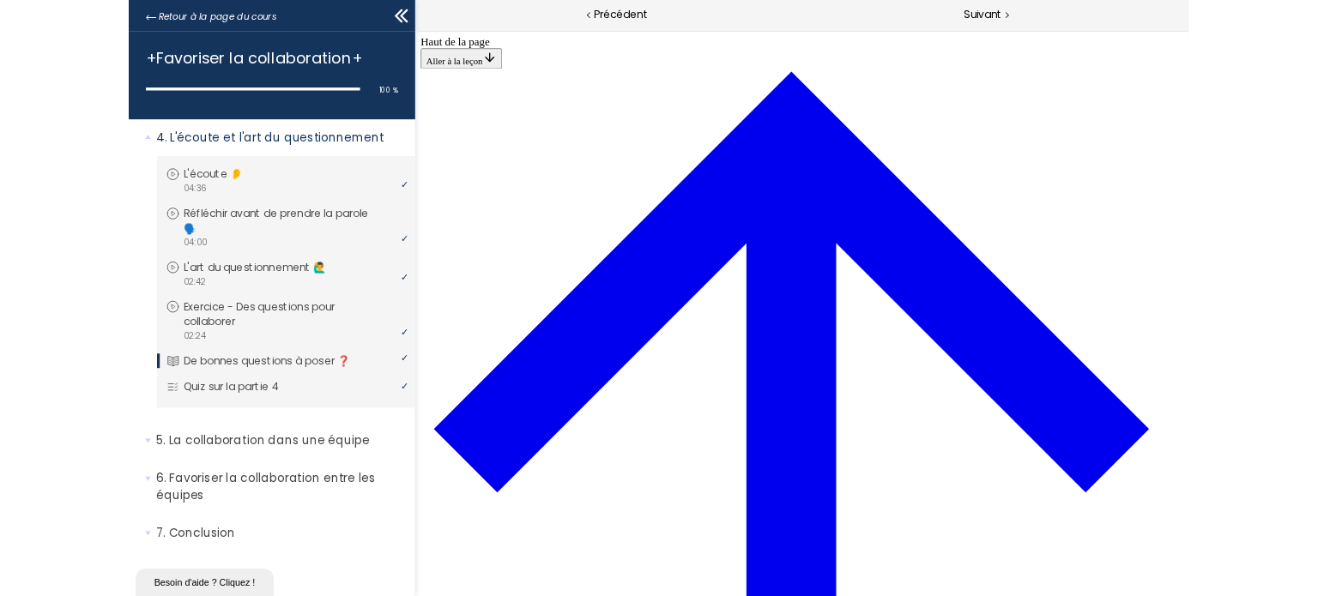
scroll to position [2206, 0]
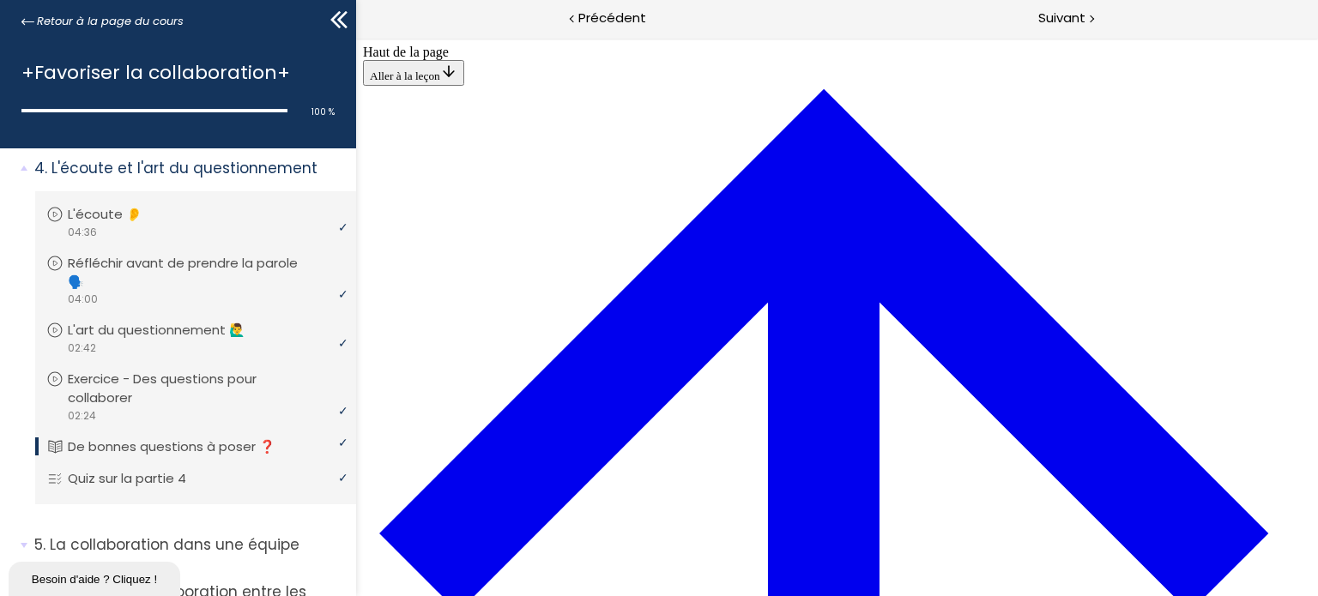
drag, startPoint x: 453, startPoint y: 469, endPoint x: 486, endPoint y: 459, distance: 34.2
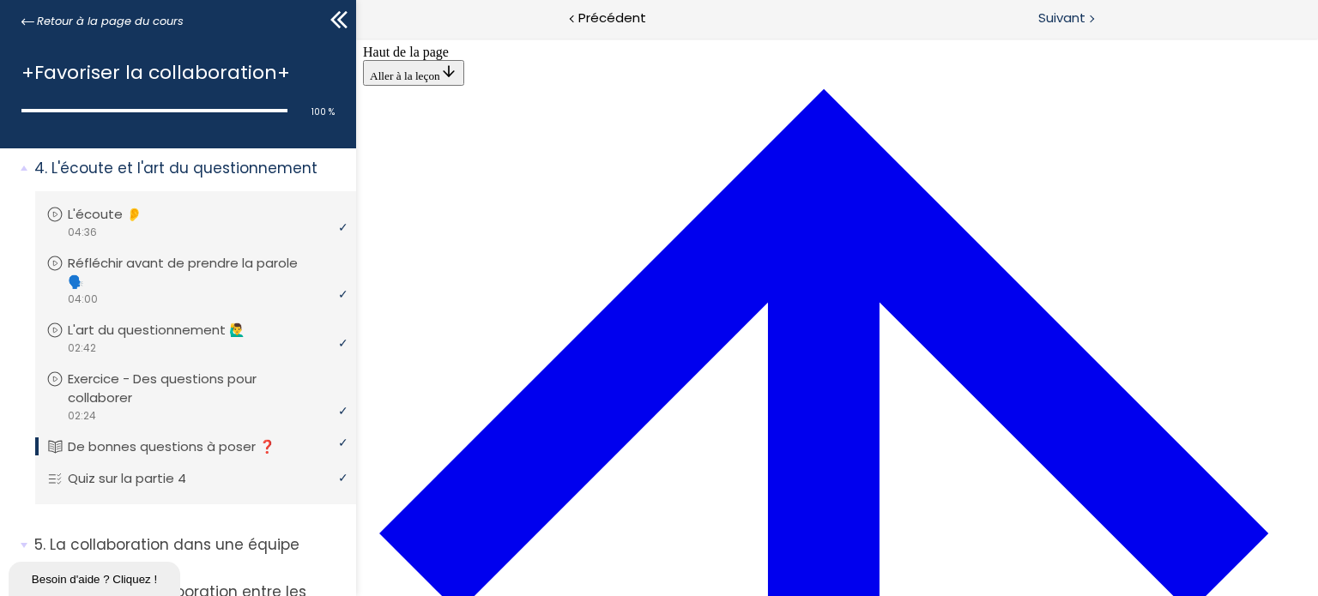
click at [1059, 19] on span "Suivant" at bounding box center [1061, 18] width 47 height 21
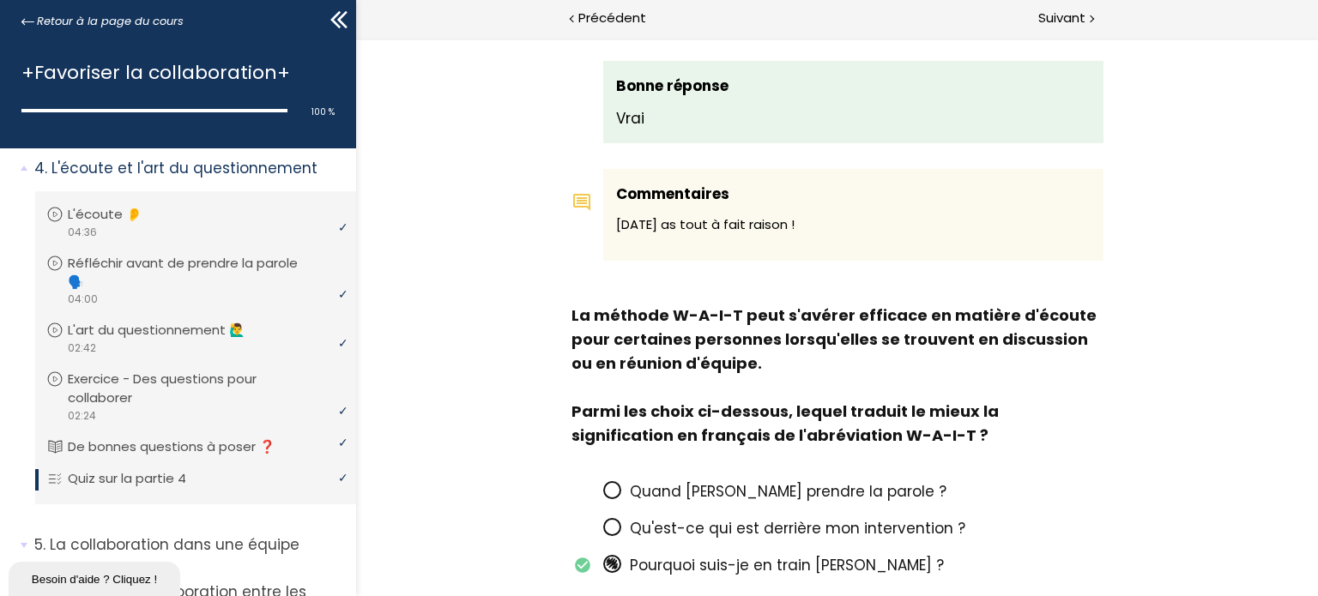
scroll to position [1116, 0]
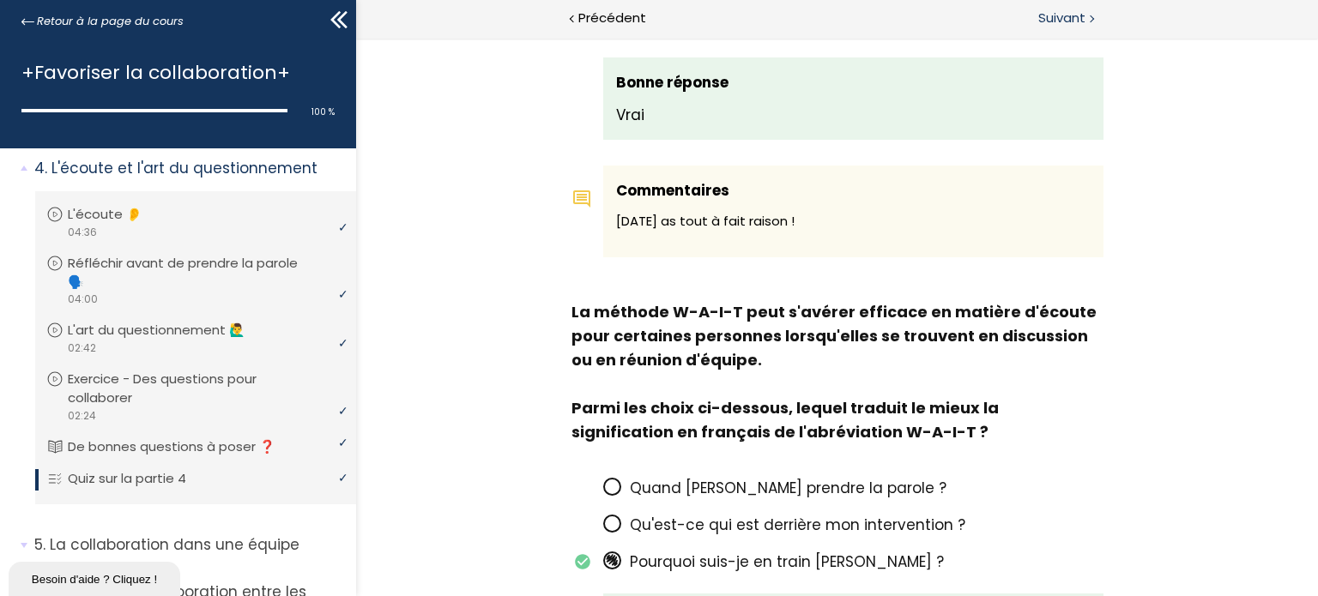
click at [1067, 23] on span "Suivant" at bounding box center [1061, 18] width 47 height 21
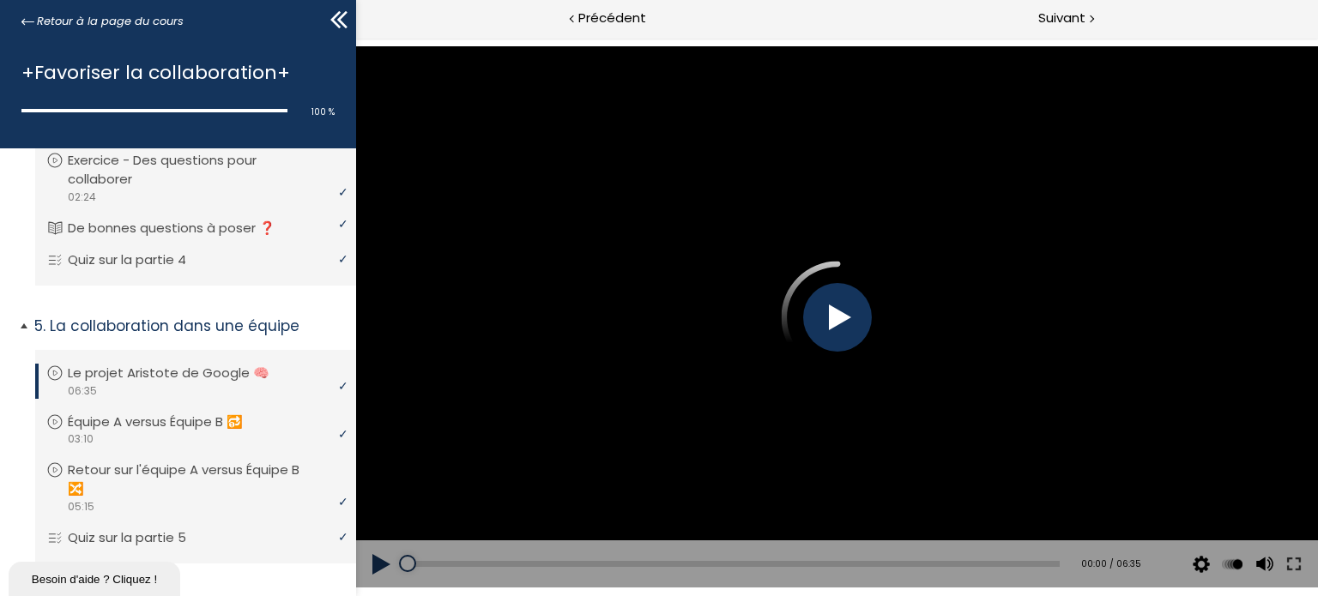
scroll to position [1038, 0]
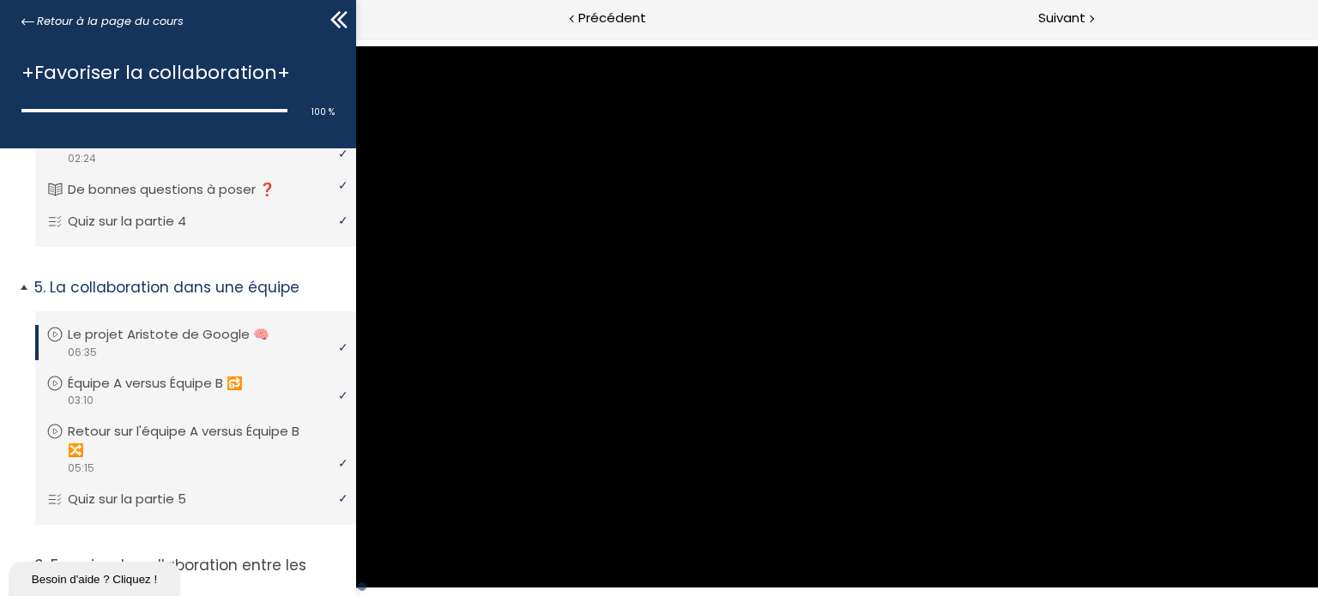
click at [246, 336] on p "Le projet Aristote de Google 🧠" at bounding box center [181, 334] width 227 height 19
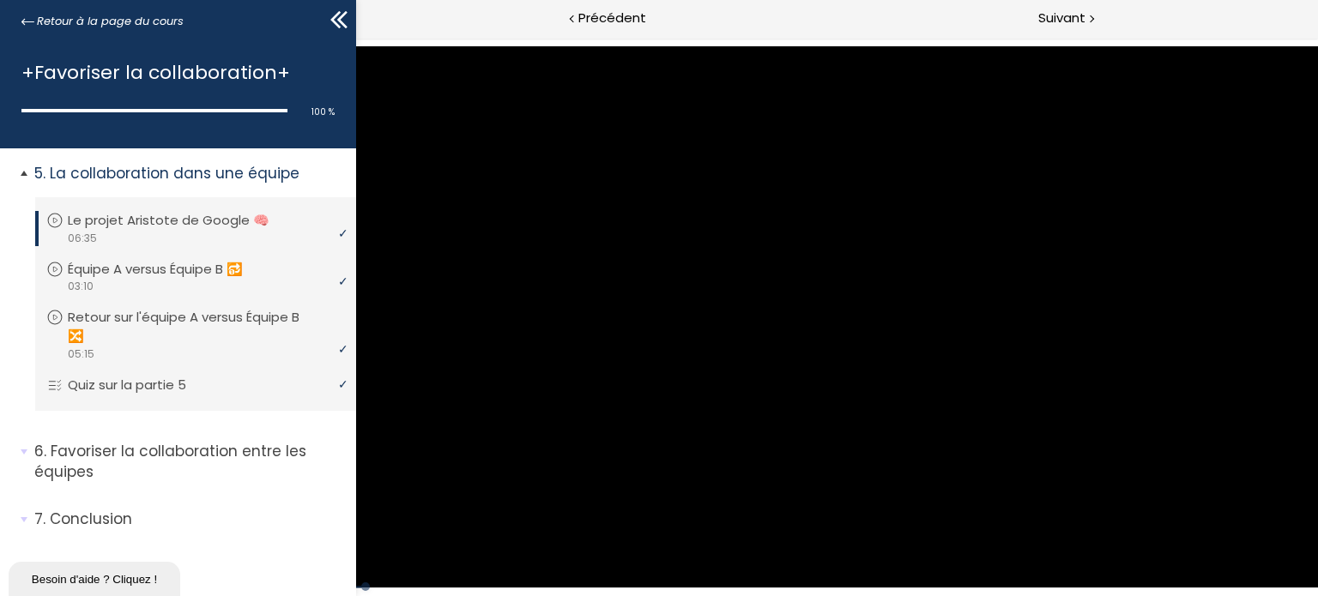
scroll to position [1157, 0]
click at [237, 445] on p "Favoriser la collaboration entre les équipes" at bounding box center [188, 461] width 309 height 42
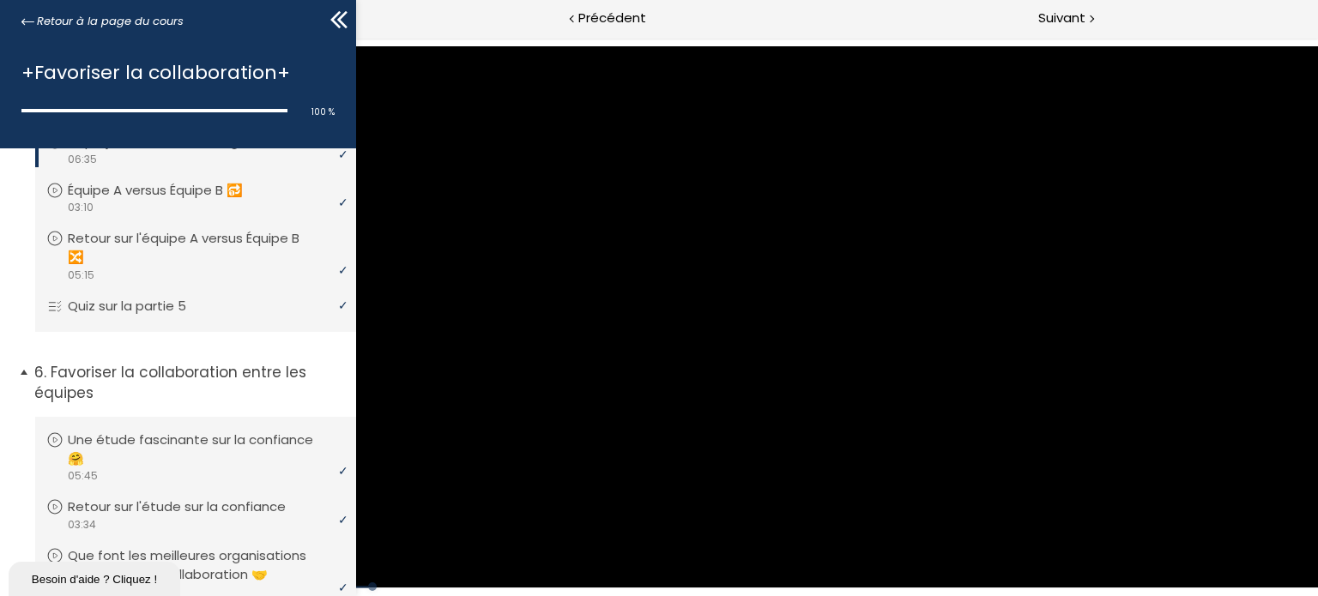
scroll to position [1329, 0]
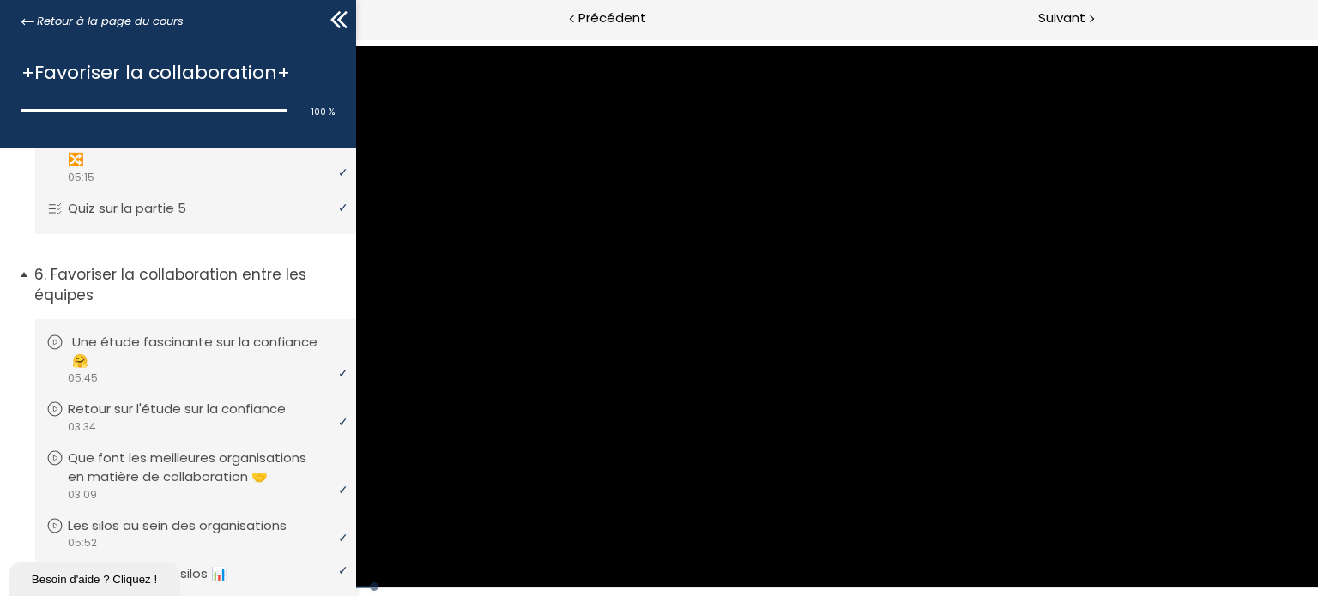
click at [203, 349] on p "Une étude fascinante sur la confiance 🤗" at bounding box center [208, 352] width 273 height 38
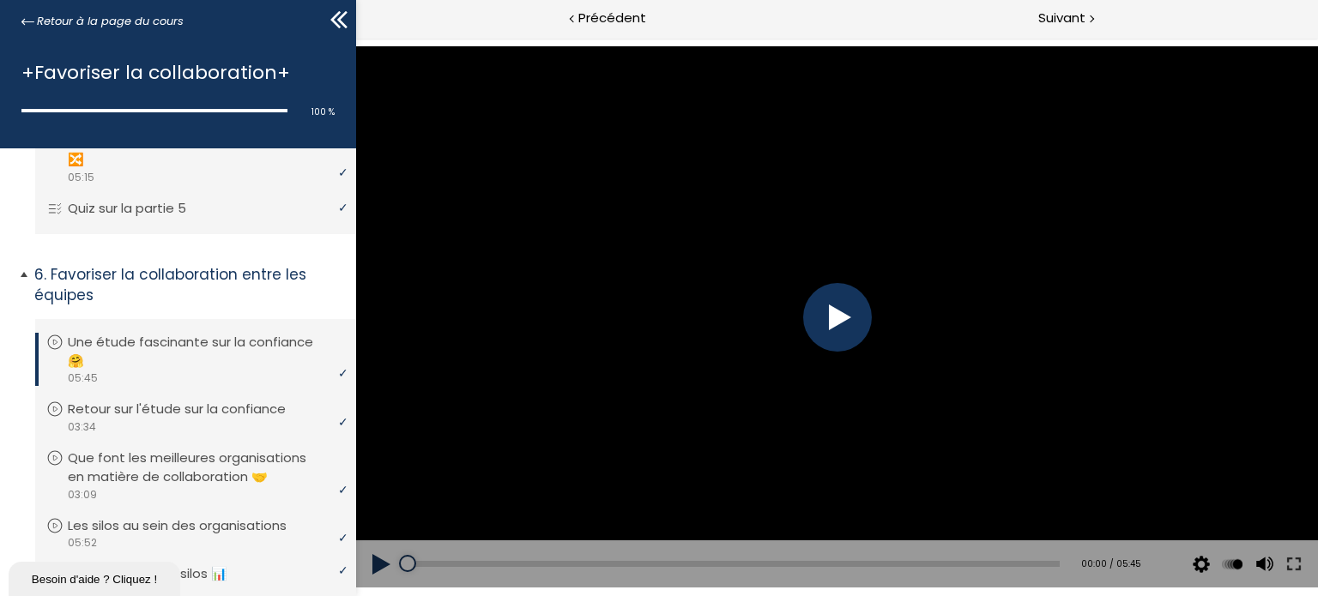
scroll to position [1414, 0]
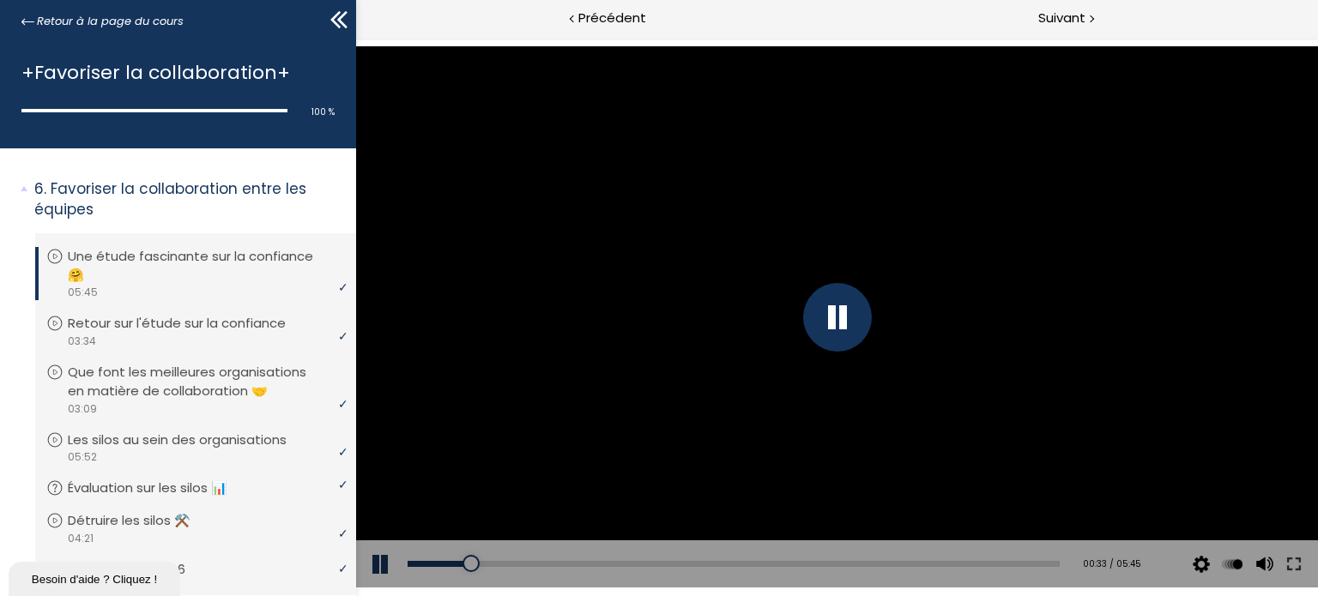
click at [633, 555] on div "Add chapter 01:58" at bounding box center [733, 565] width 652 height 48
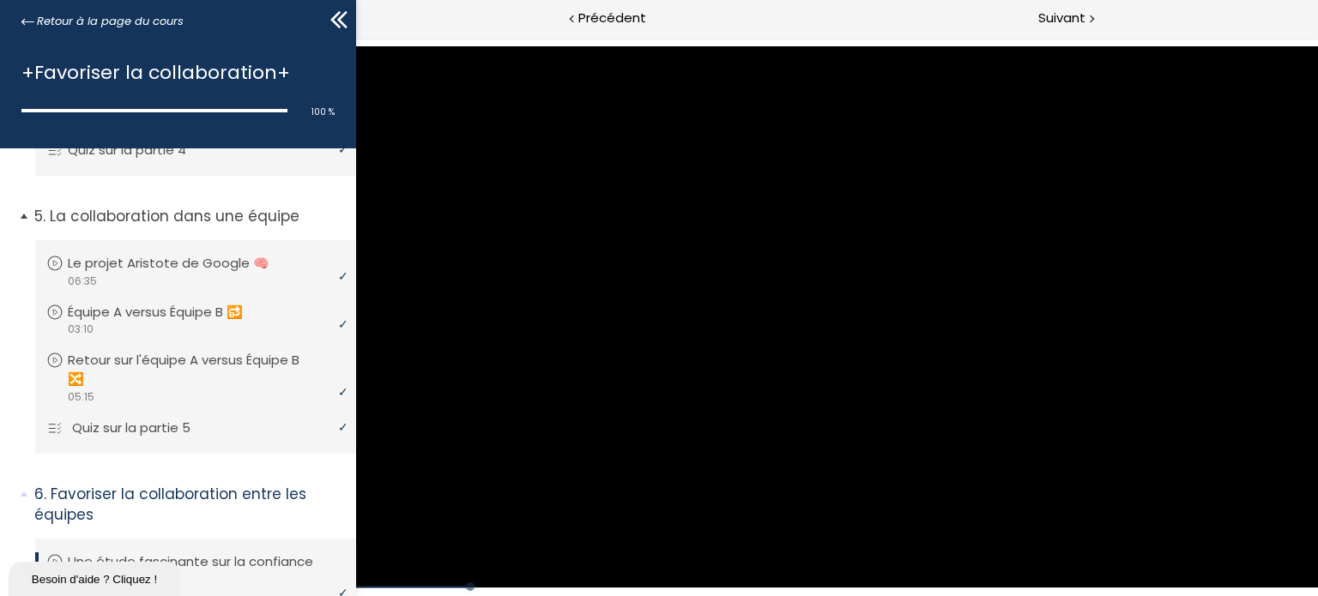
scroll to position [1195, 0]
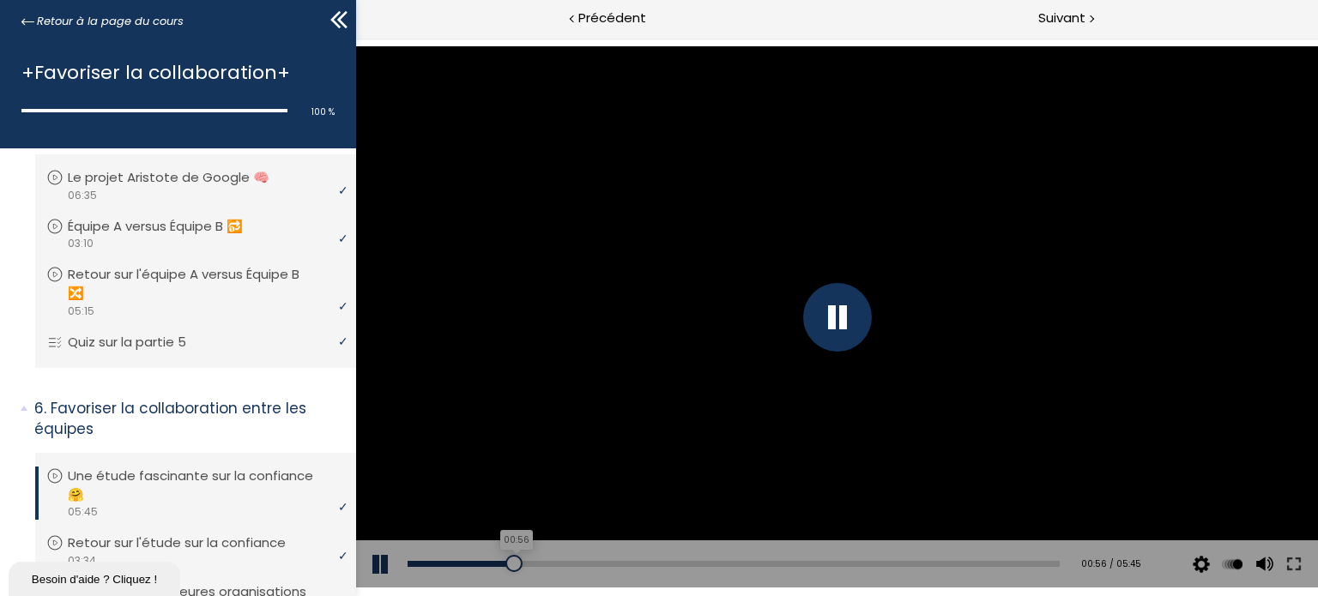
drag, startPoint x: 493, startPoint y: 565, endPoint x: 513, endPoint y: 565, distance: 20.6
click at [513, 565] on div at bounding box center [513, 563] width 17 height 17
click at [545, 566] on div "01:14" at bounding box center [733, 564] width 652 height 6
click at [569, 568] on div "Add chapter 01:14" at bounding box center [733, 565] width 652 height 48
click at [582, 564] on div "01:34" at bounding box center [733, 564] width 652 height 6
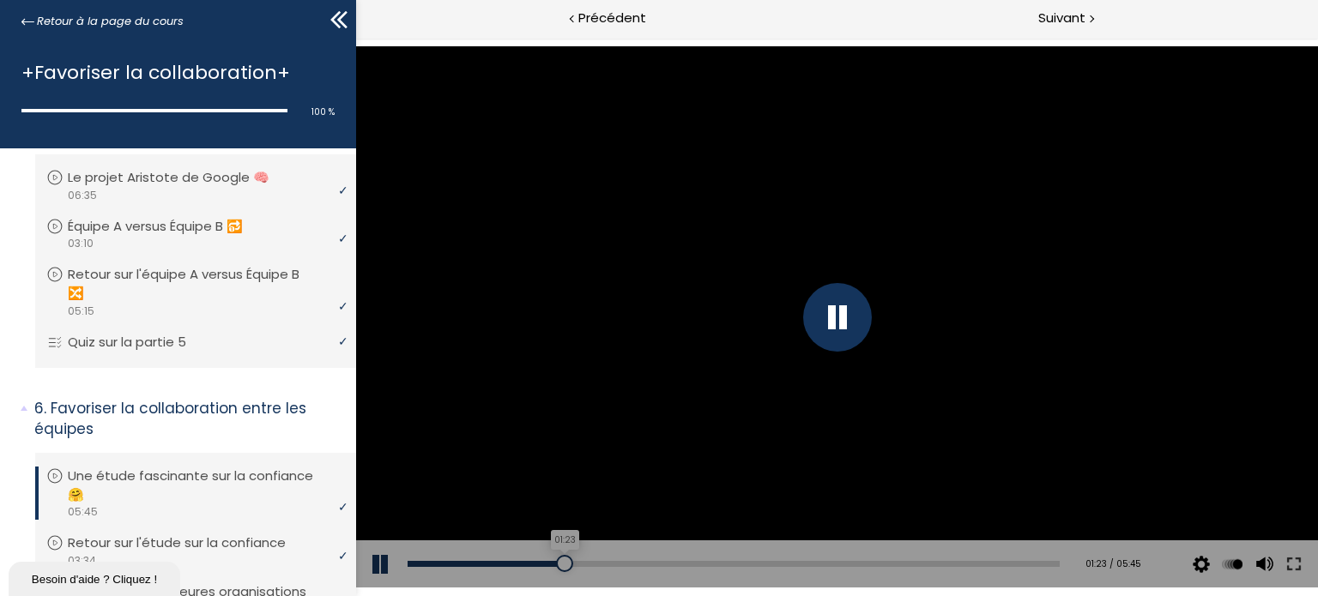
click at [560, 563] on div "01:23" at bounding box center [733, 564] width 652 height 6
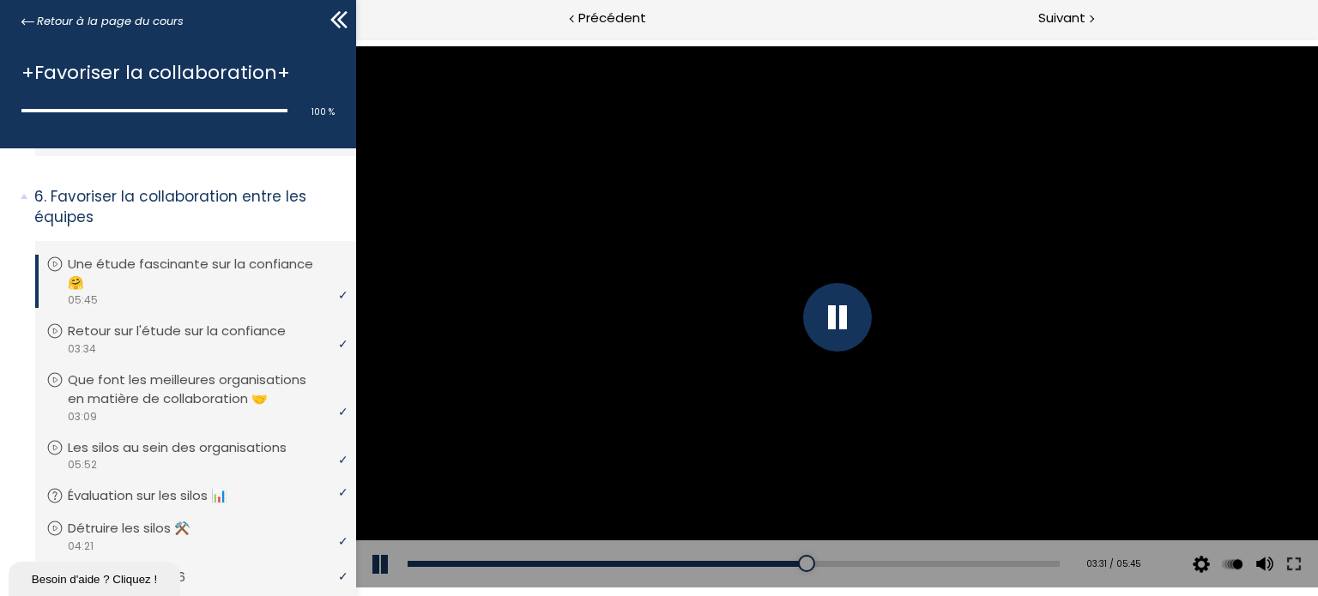
scroll to position [1408, 0]
click at [736, 566] on div "02:58" at bounding box center [733, 564] width 652 height 6
click at [405, 566] on button at bounding box center [380, 565] width 51 height 48
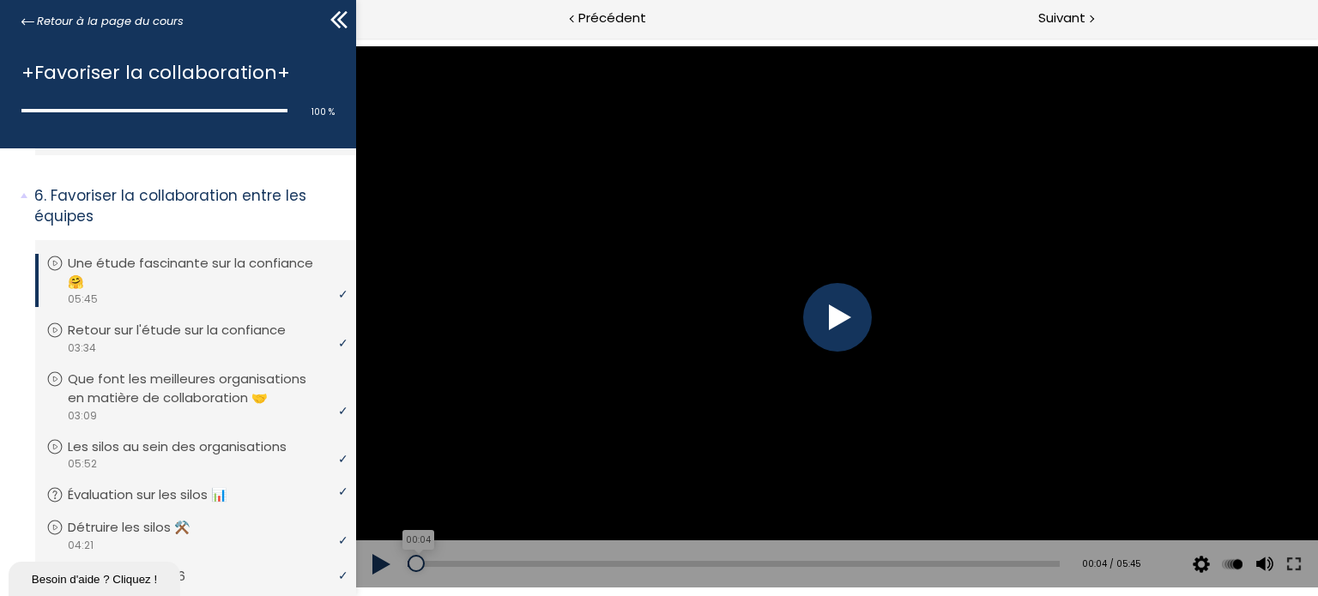
click at [415, 565] on div "00:04" at bounding box center [733, 564] width 652 height 6
click at [846, 320] on div at bounding box center [836, 317] width 69 height 69
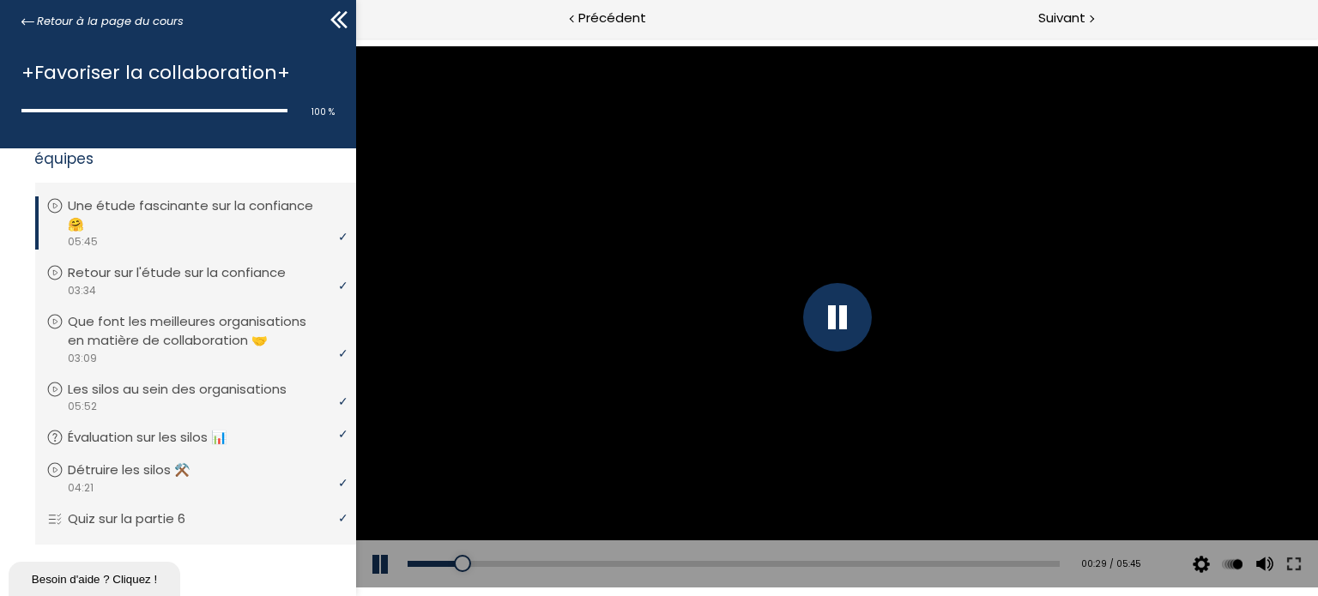
scroll to position [1450, 0]
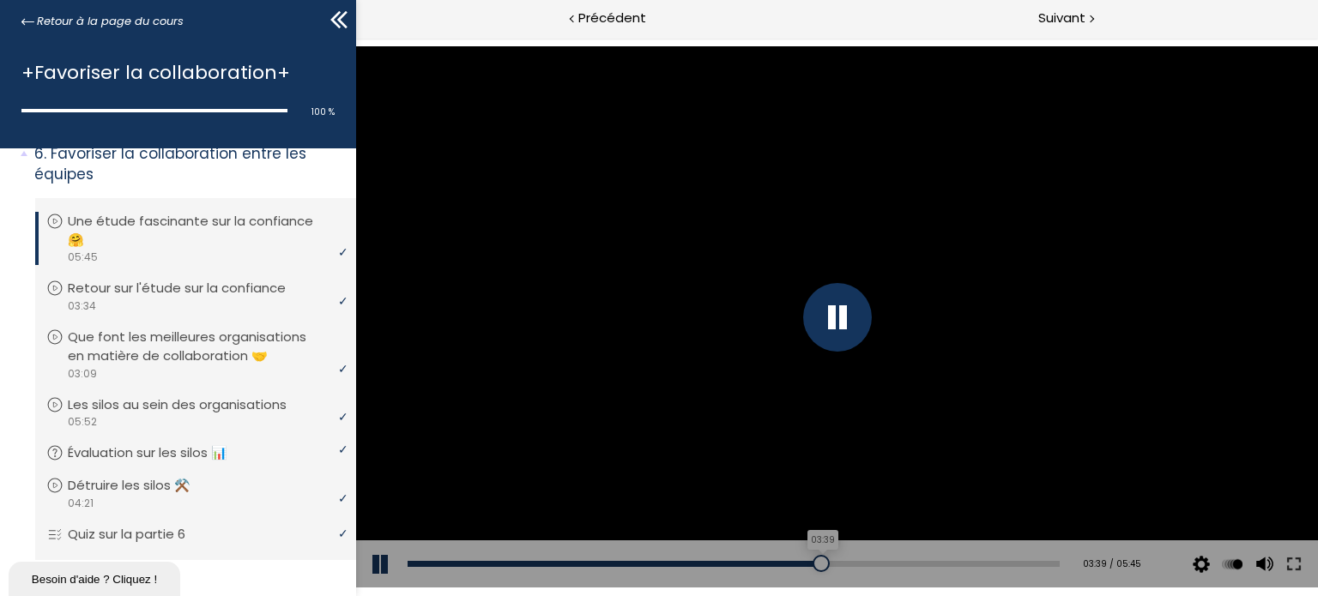
click at [813, 561] on div "03:39" at bounding box center [733, 564] width 652 height 6
click at [861, 566] on div at bounding box center [869, 563] width 17 height 17
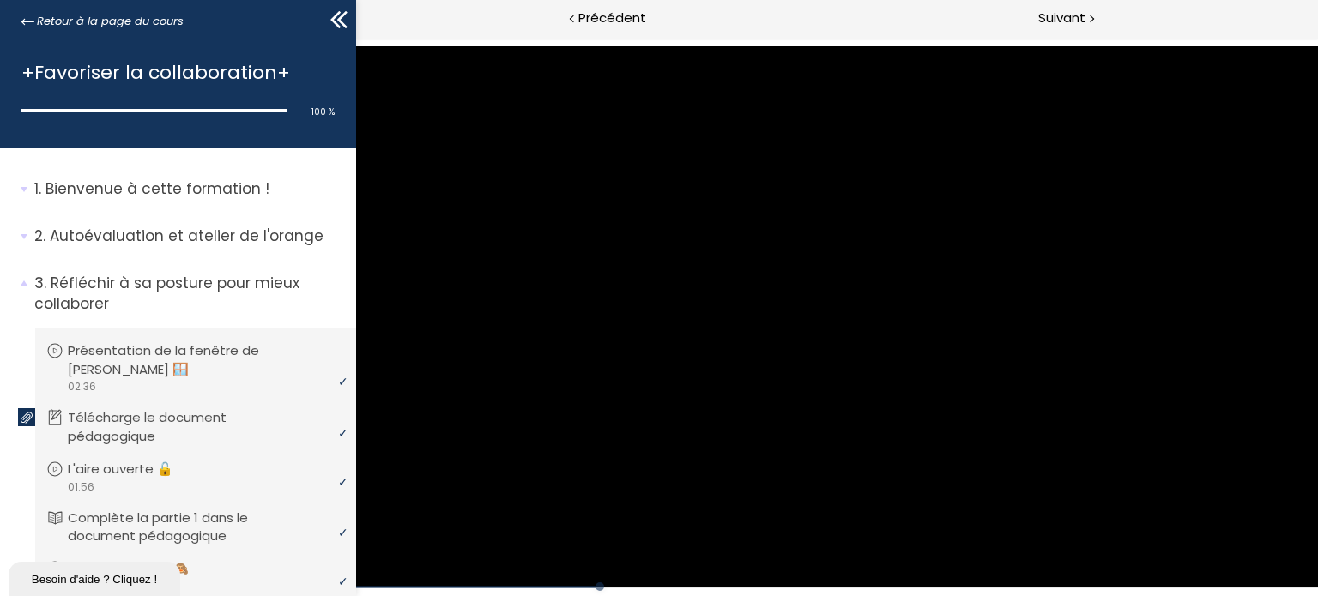
scroll to position [1450, 0]
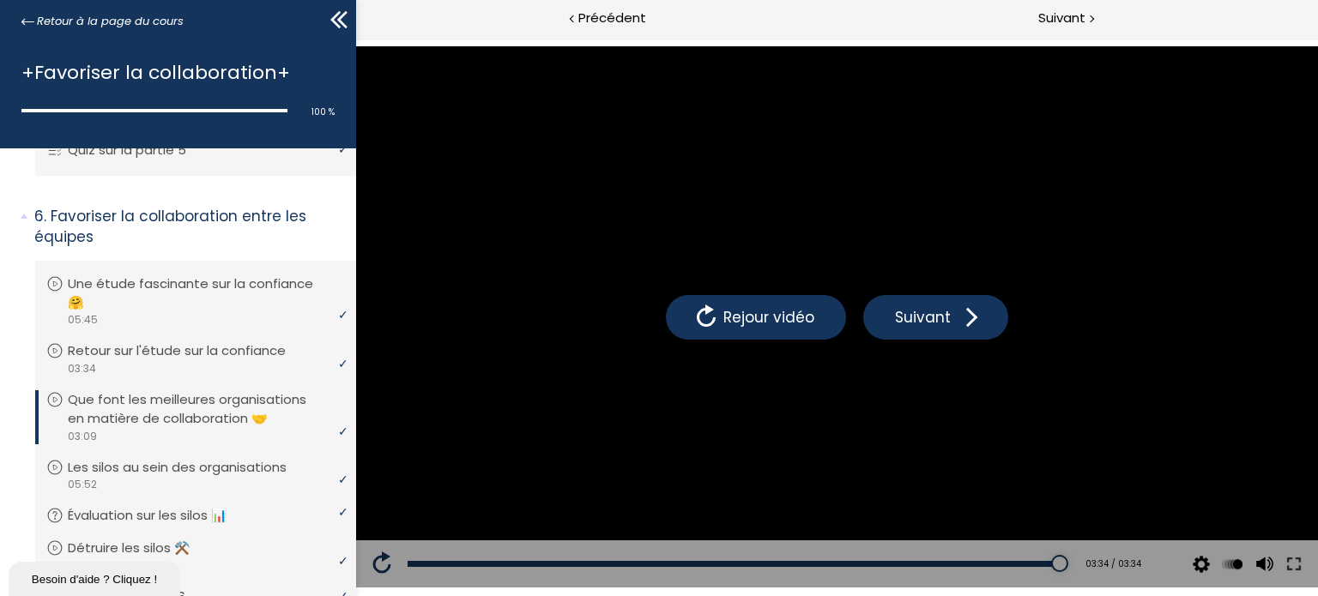
scroll to position [1393, 0]
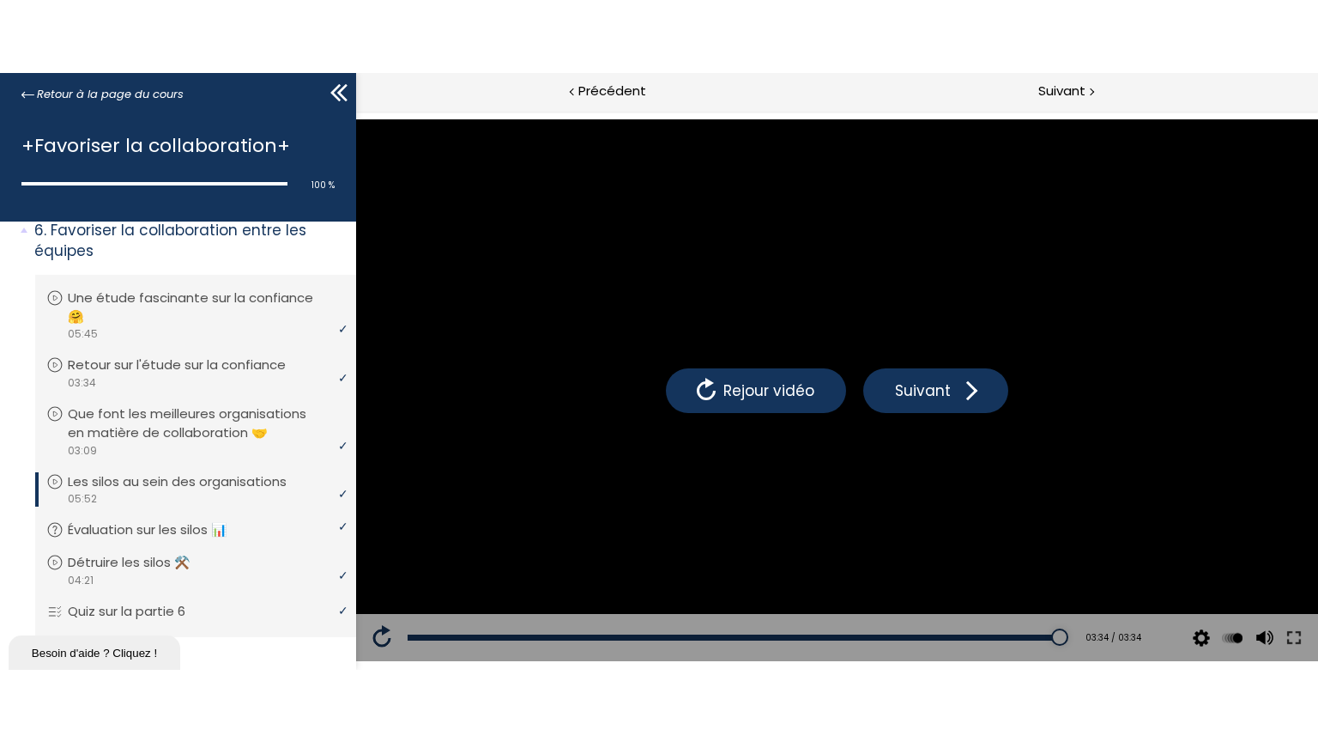
scroll to position [1538, 0]
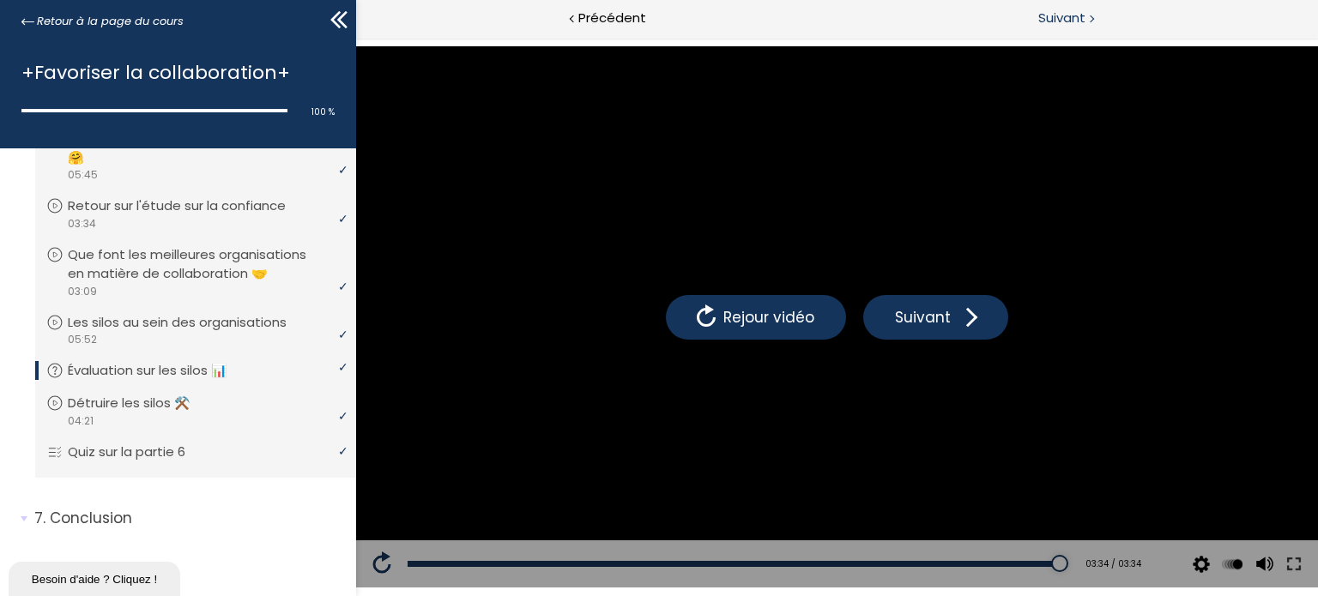
click at [1044, 14] on span "Suivant" at bounding box center [1061, 18] width 47 height 21
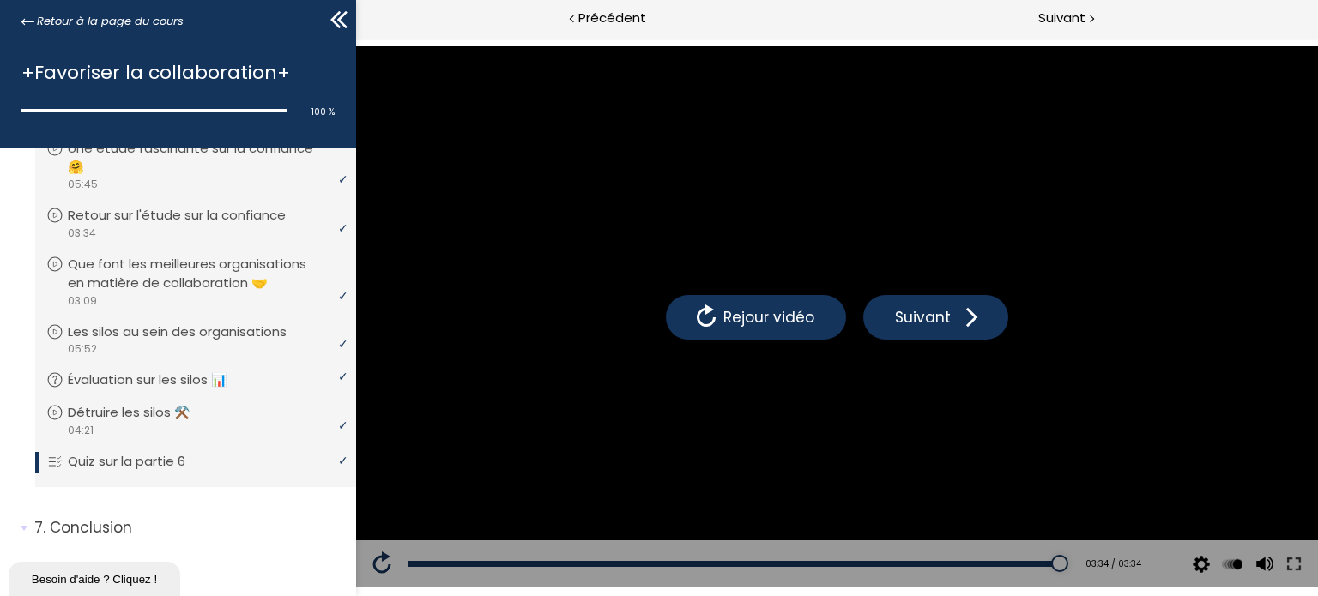
scroll to position [1538, 0]
